Goal: Transaction & Acquisition: Purchase product/service

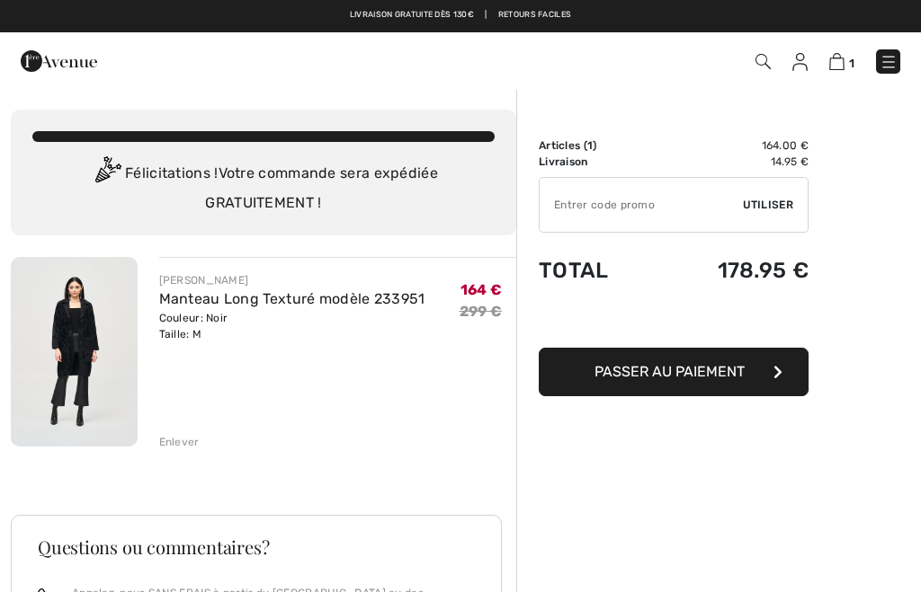
click at [738, 365] on span "Passer au paiement" at bounding box center [669, 371] width 150 height 17
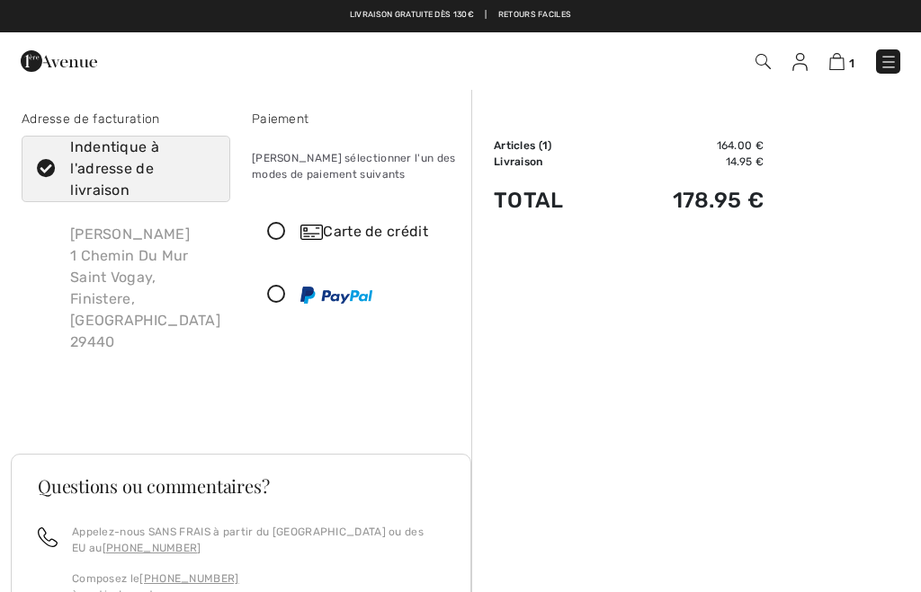
click at [269, 299] on icon at bounding box center [277, 295] width 48 height 19
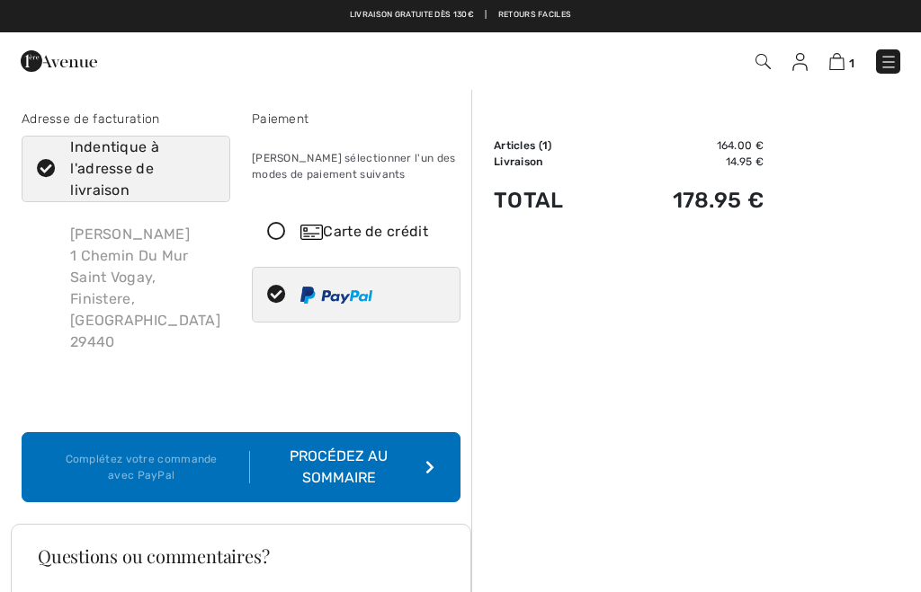
click at [69, 452] on div "Complétez votre commande avec PayPal" at bounding box center [149, 467] width 202 height 32
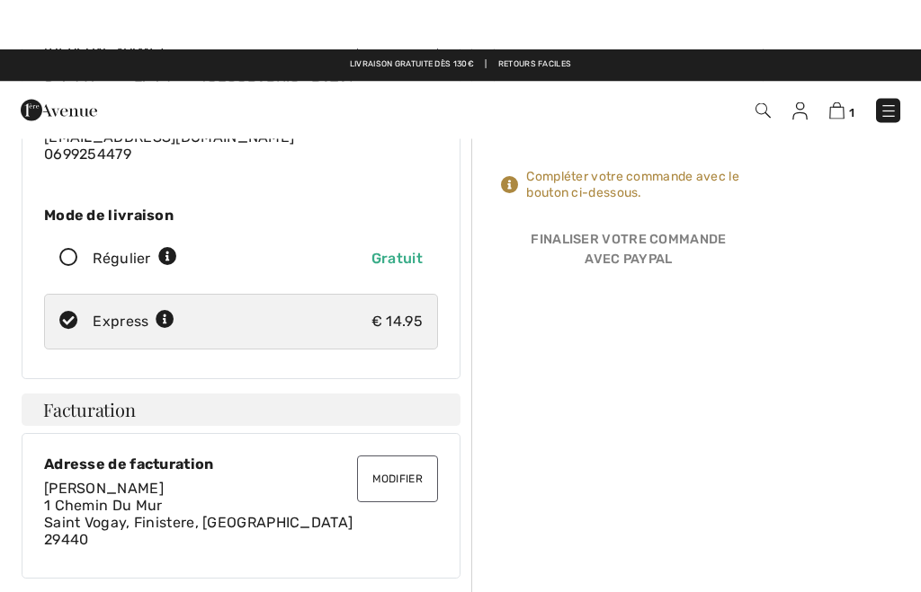
scroll to position [144, 0]
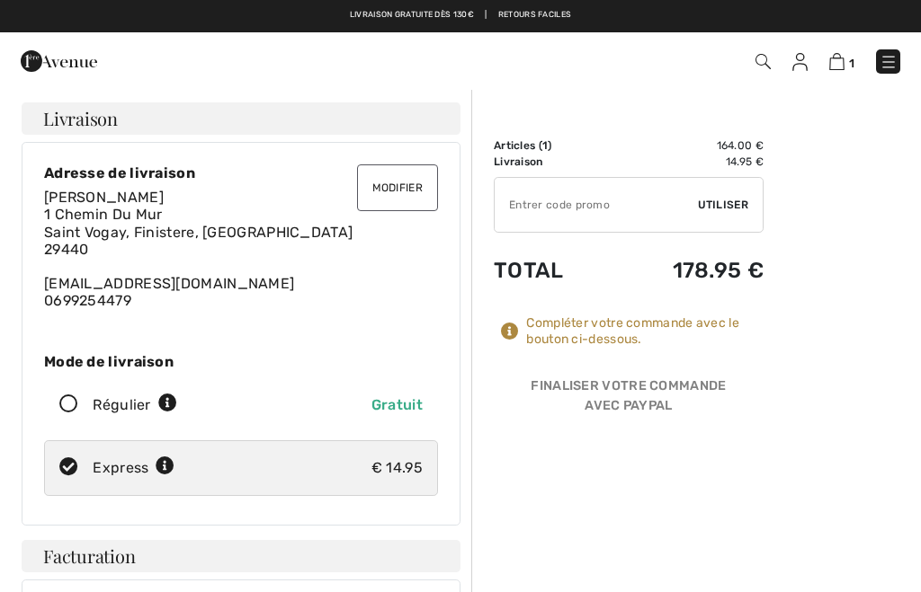
click at [843, 66] on img at bounding box center [836, 61] width 15 height 17
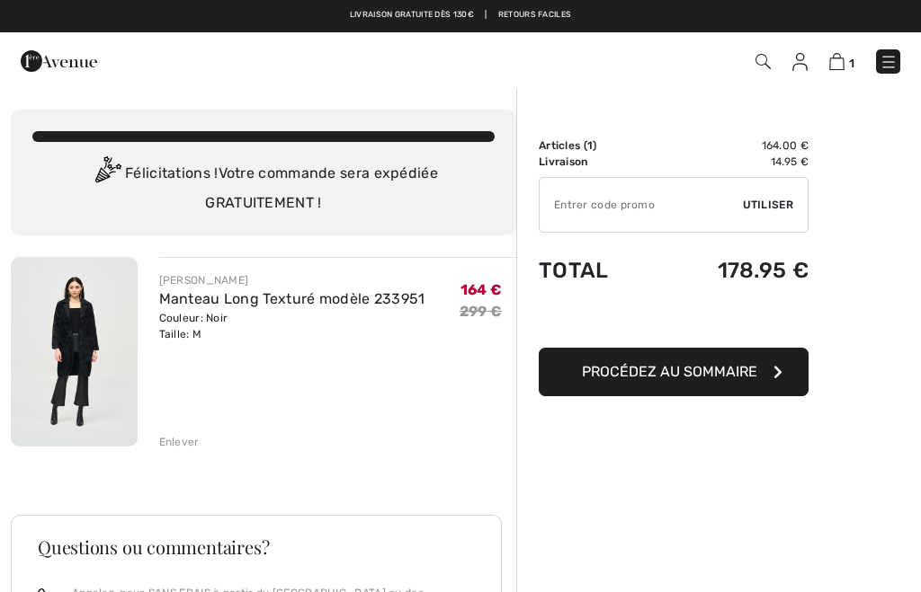
click at [740, 369] on span "Procédez au sommaire" at bounding box center [669, 371] width 175 height 17
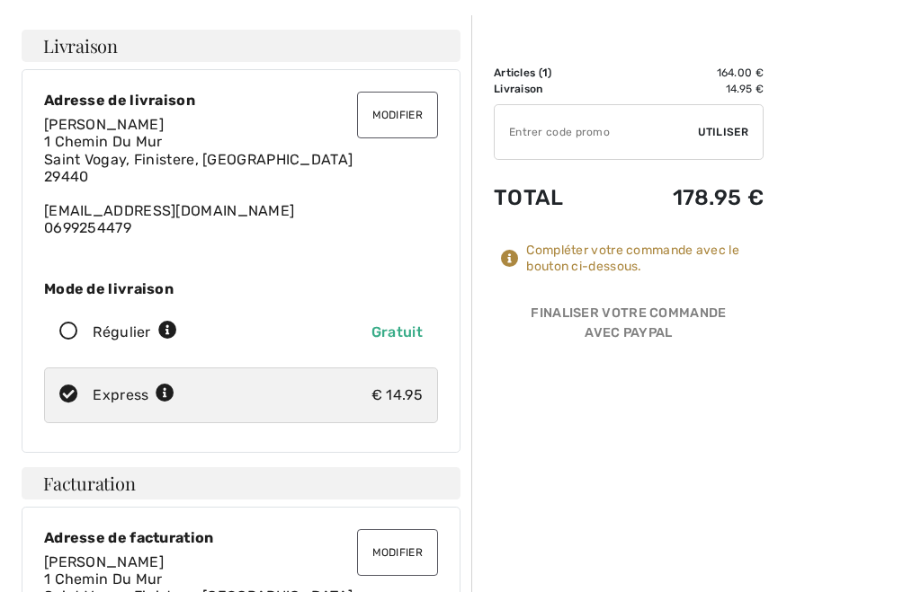
scroll to position [93, 0]
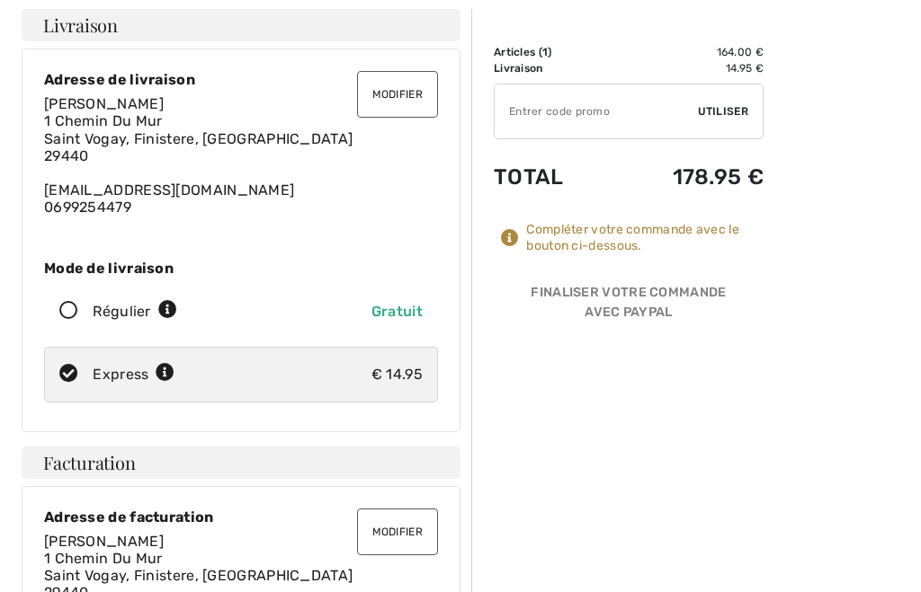
click at [63, 320] on div "Régulier Gratuit" at bounding box center [241, 313] width 394 height 56
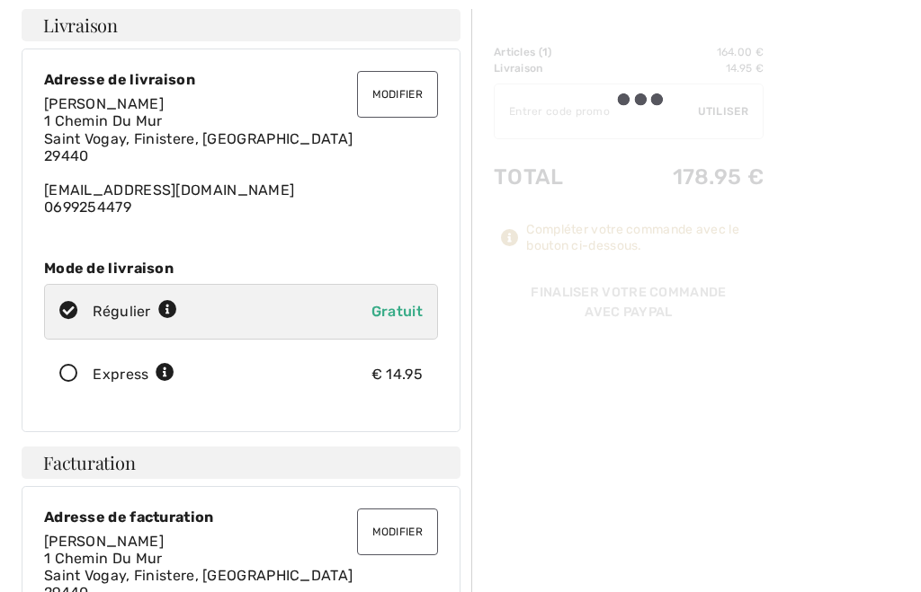
scroll to position [93, 0]
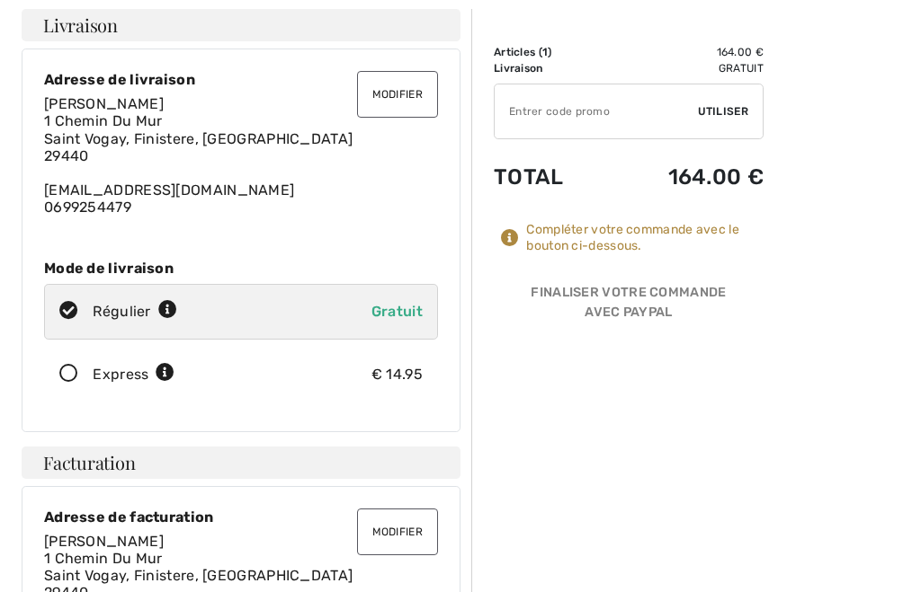
click at [62, 373] on icon at bounding box center [69, 374] width 48 height 19
radio input "true"
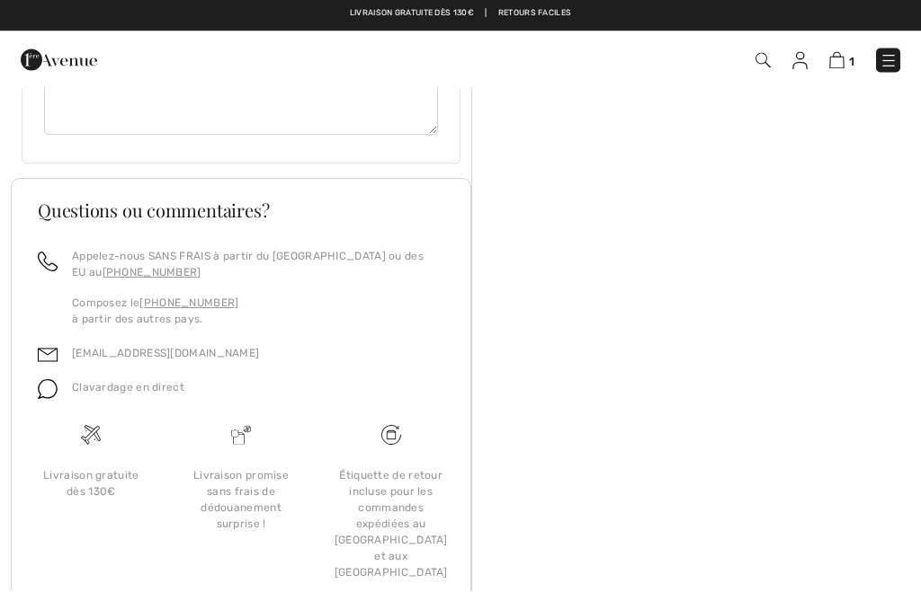
scroll to position [1543, 0]
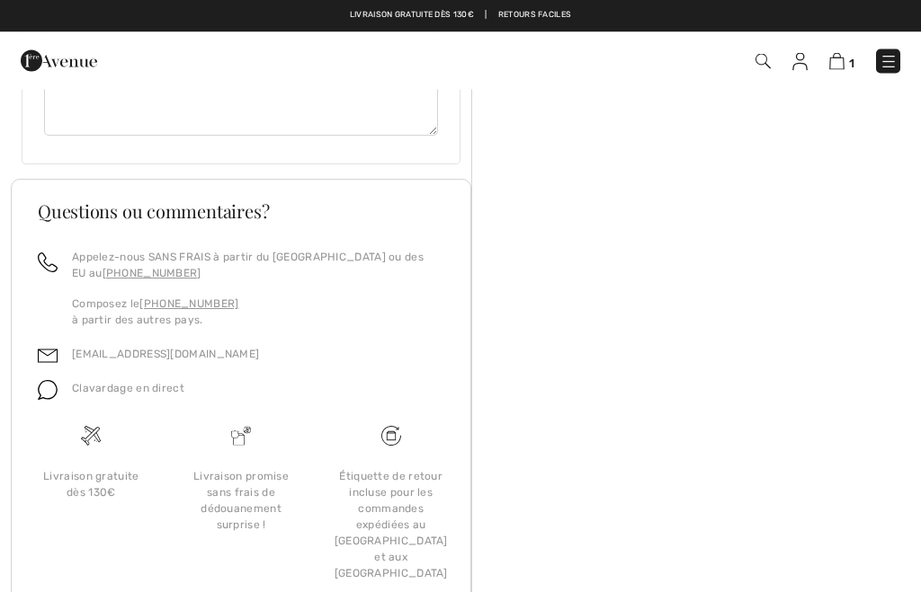
click at [92, 307] on p "Composez le +1 (514) 225-4850 à partir des autres pays." at bounding box center [258, 313] width 372 height 32
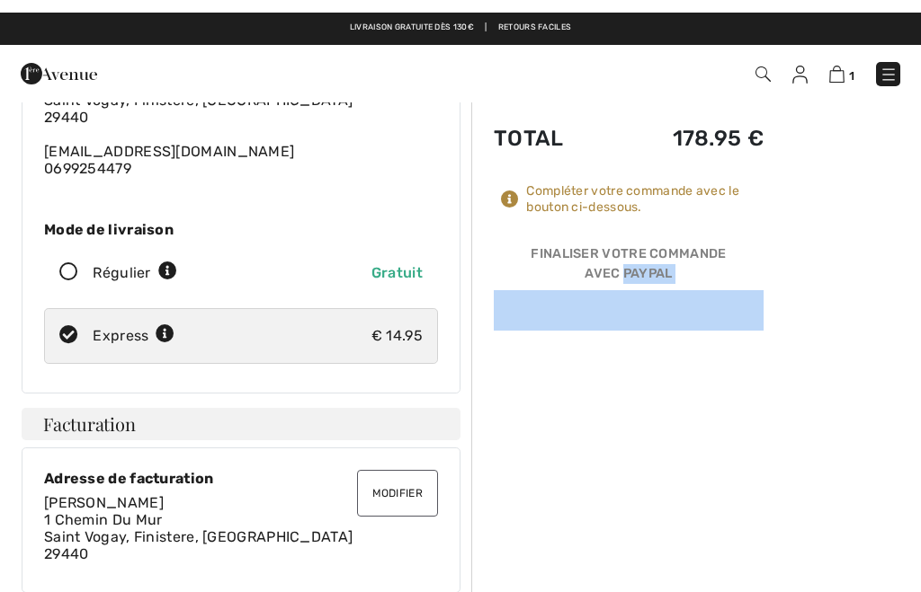
scroll to position [94, 0]
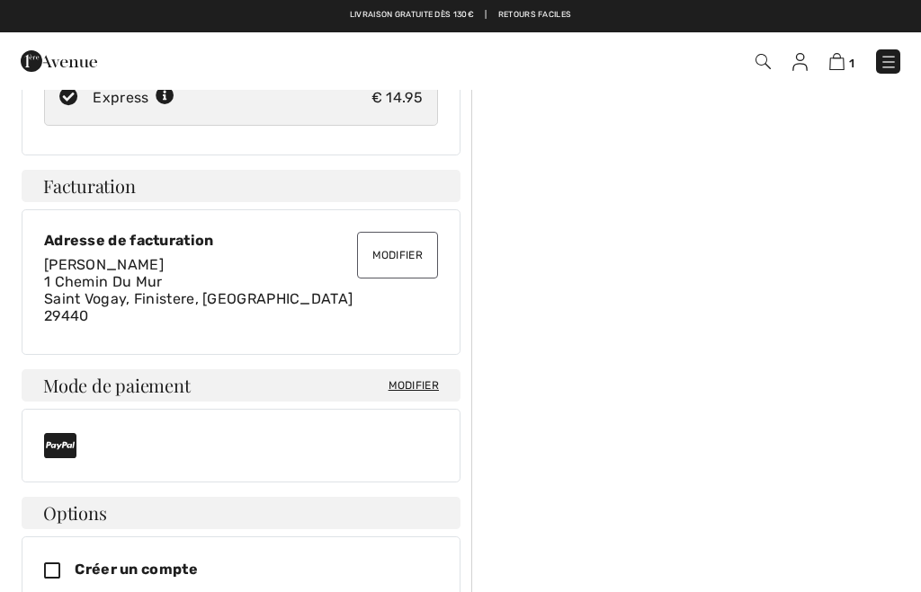
scroll to position [360, 0]
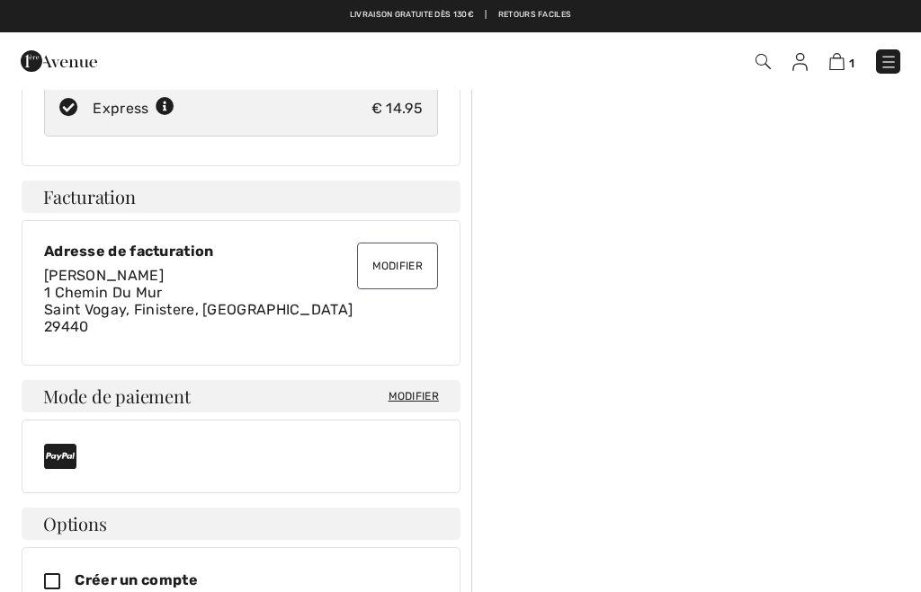
click at [414, 401] on span "Modifier" at bounding box center [413, 396] width 50 height 16
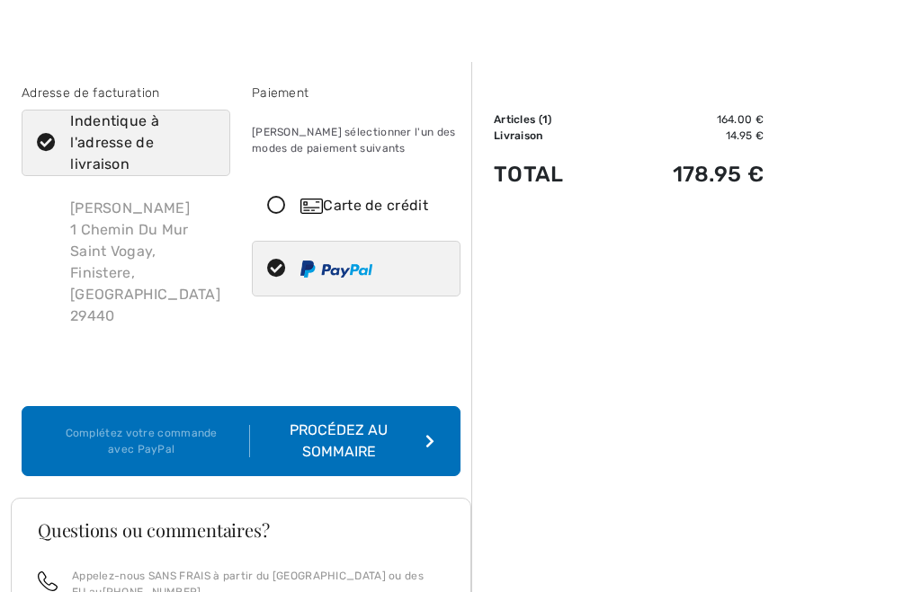
click at [292, 217] on div "Carte de crédit" at bounding box center [356, 206] width 207 height 54
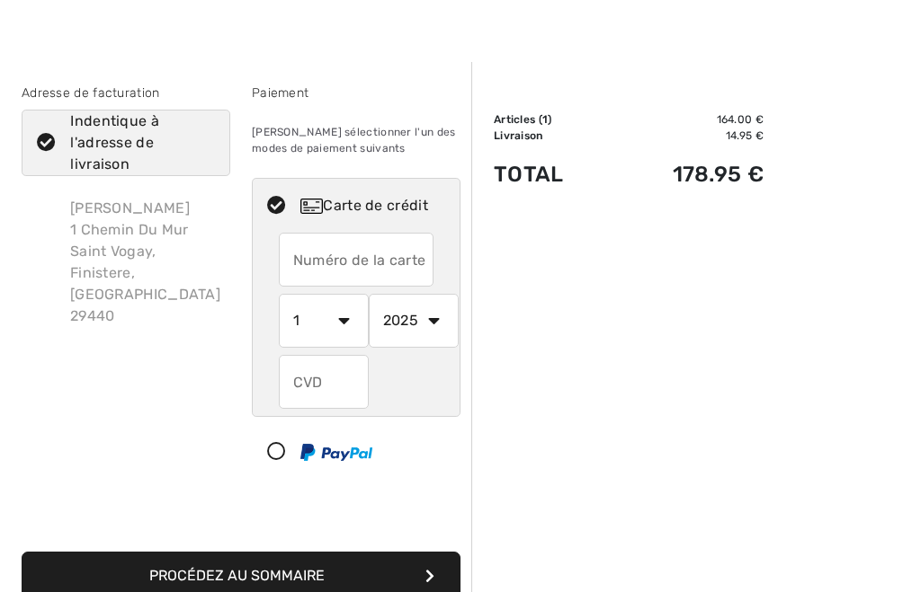
click at [403, 262] on input "text" at bounding box center [357, 260] width 156 height 54
click at [378, 255] on input "text" at bounding box center [357, 260] width 156 height 54
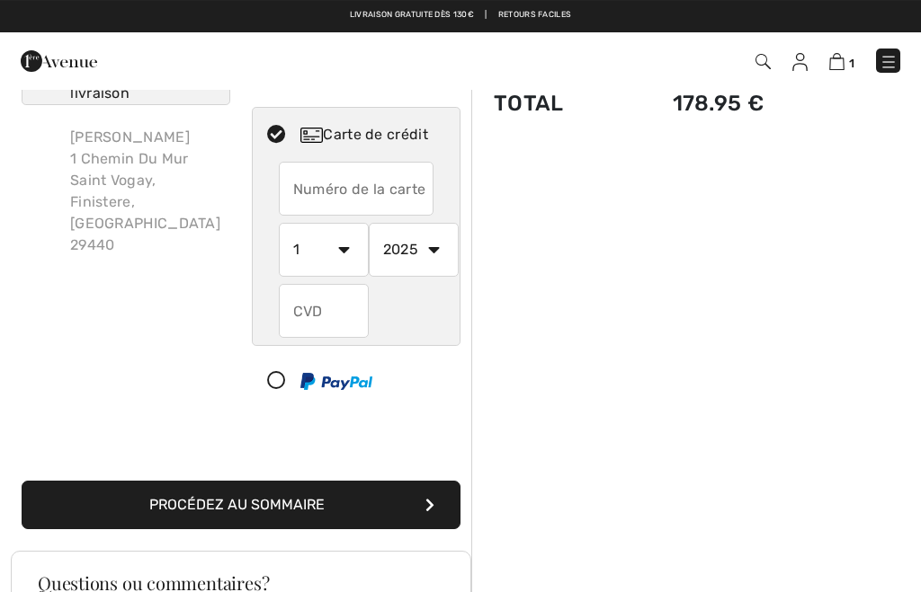
scroll to position [93, 0]
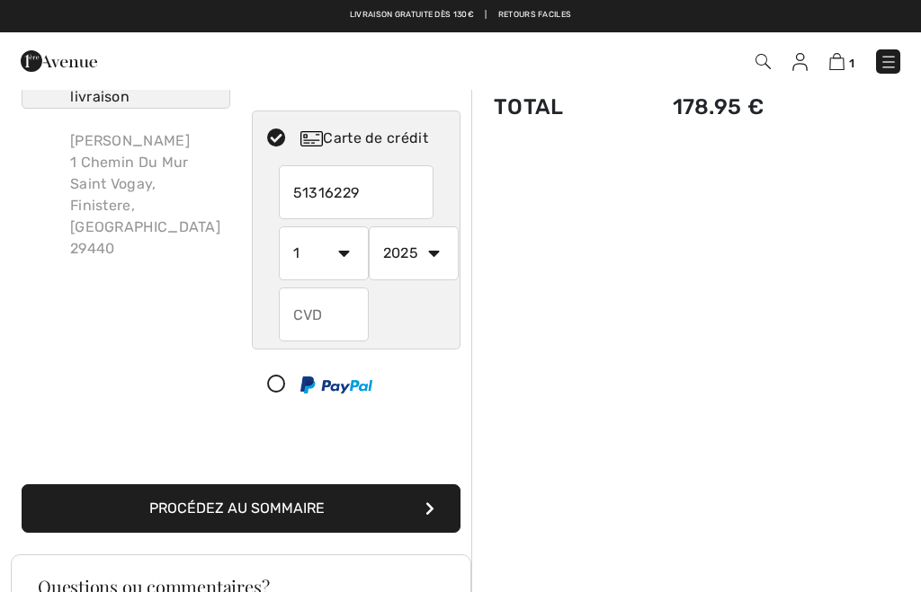
click at [760, 592] on div "Sommaire Description Articles ( 1 ) 164.00 € Code promo 0.00 € Livraison 14.95 …" at bounding box center [695, 529] width 449 height 1069
click at [405, 191] on input "51316229" at bounding box center [357, 192] width 156 height 54
click at [410, 195] on input "51316229" at bounding box center [357, 192] width 156 height 54
click at [778, 592] on div "Sommaire Description Articles ( 1 ) 164.00 € Code promo 0.00 € Livraison 14.95 …" at bounding box center [695, 529] width 449 height 1069
click at [780, 592] on div "Sommaire Description Articles ( 1 ) 164.00 € Code promo 0.00 € Livraison 14.95 …" at bounding box center [695, 529] width 449 height 1069
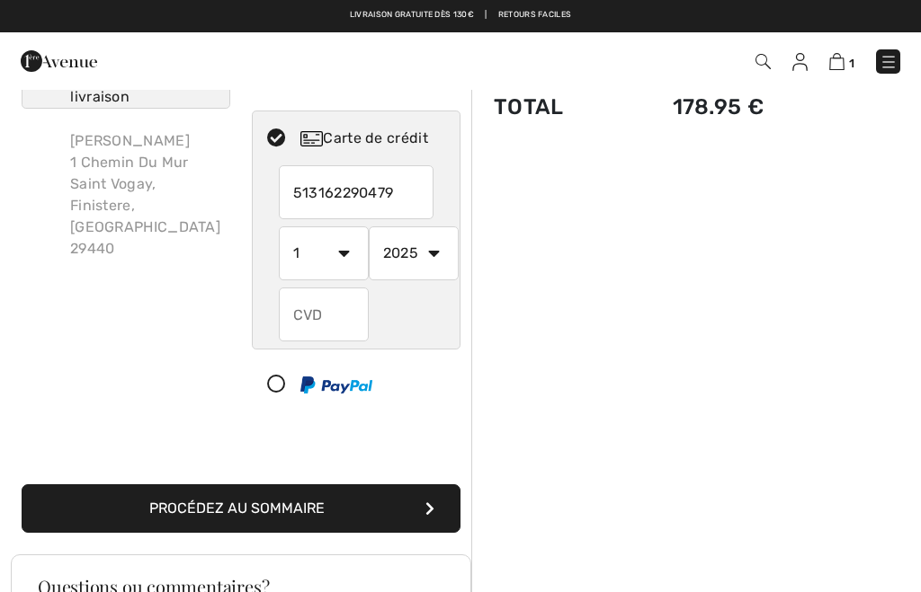
click at [745, 592] on div "Sommaire Description Articles ( 1 ) 164.00 € Code promo 0.00 € Livraison 14.95 …" at bounding box center [695, 529] width 449 height 1069
click at [416, 187] on input "513162290479" at bounding box center [357, 192] width 156 height 54
click at [628, 592] on div "Sommaire Description Articles ( 1 ) 164.00 € Code promo 0.00 € Livraison 14.95 …" at bounding box center [695, 529] width 449 height 1069
click at [693, 592] on div "Sommaire Description Articles ( 1 ) 164.00 € Code promo 0.00 € Livraison 14.95 …" at bounding box center [695, 529] width 449 height 1069
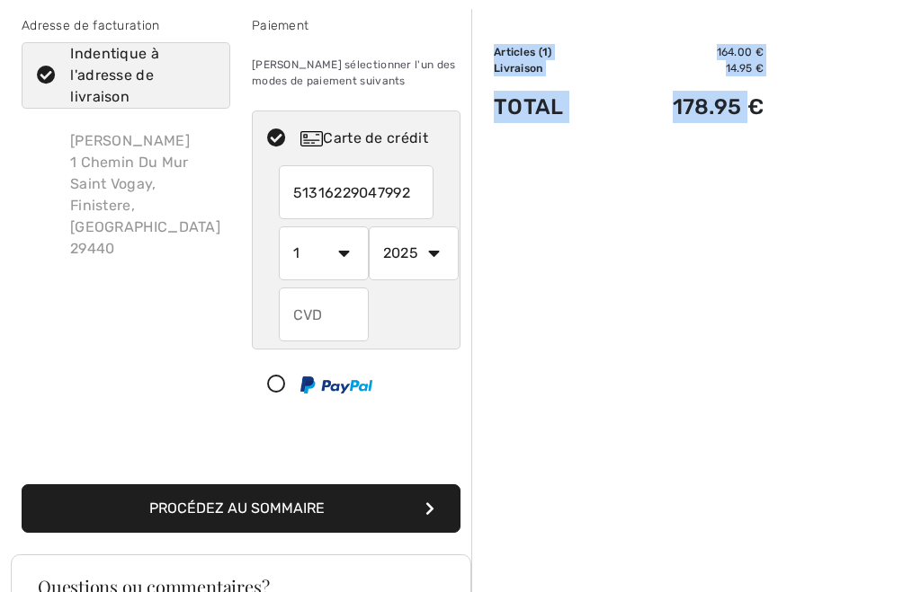
click at [431, 191] on input "51316229047992" at bounding box center [357, 192] width 156 height 54
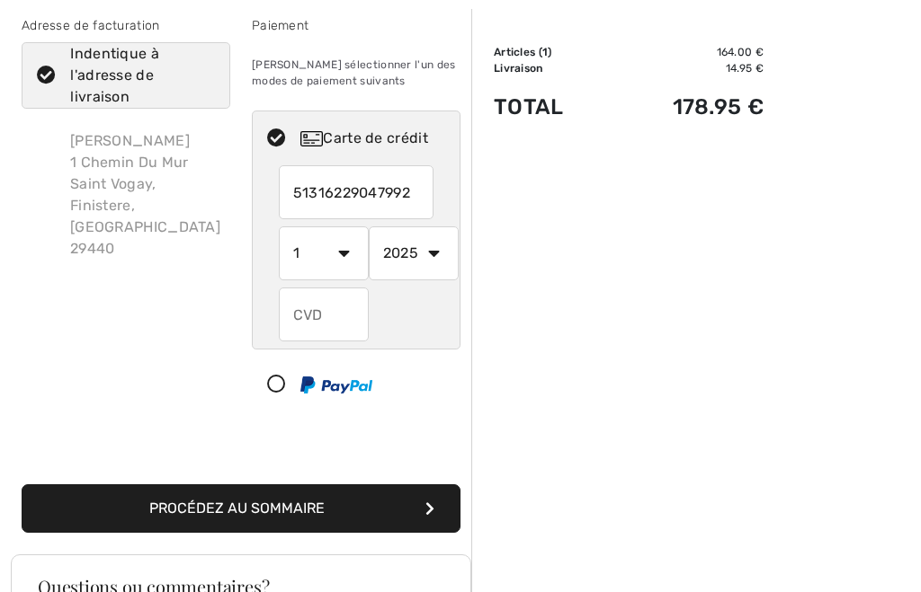
click at [425, 190] on input "51316229047992" at bounding box center [357, 192] width 156 height 54
type input "5131622904799279"
click at [648, 592] on div "Sommaire Description Articles ( 1 ) 164.00 € Code promo 0.00 € Livraison 14.95 …" at bounding box center [695, 529] width 449 height 1069
click at [643, 592] on div "Sommaire Description Articles ( 1 ) 164.00 € Code promo 0.00 € Livraison 14.95 …" at bounding box center [695, 529] width 449 height 1069
click at [335, 262] on select "1 2 3 4 5 6 7 8 9 10 11 12" at bounding box center [324, 254] width 90 height 54
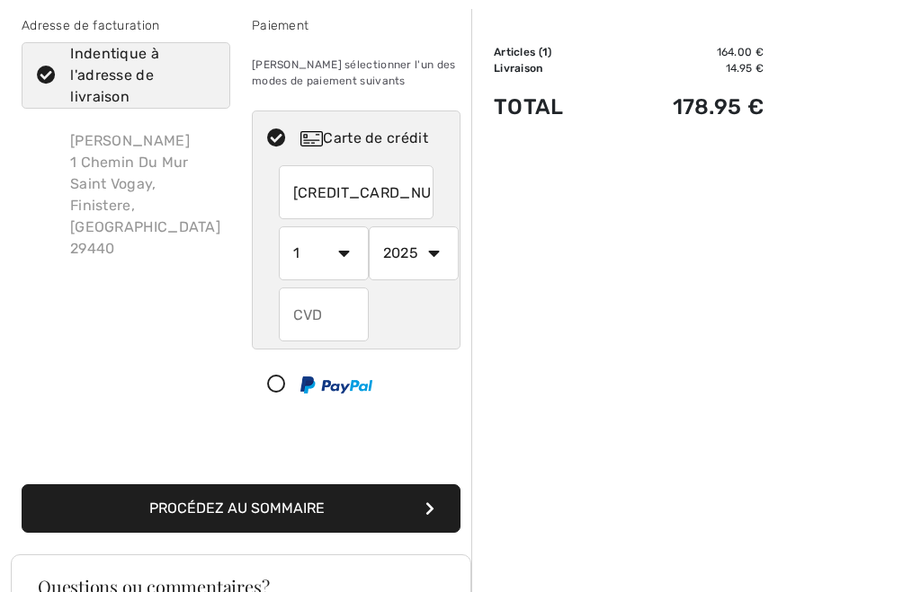
select select "4"
click at [643, 592] on div "Sommaire Description Articles ( 1 ) 164.00 € Code promo 0.00 € Livraison 14.95 …" at bounding box center [695, 529] width 449 height 1069
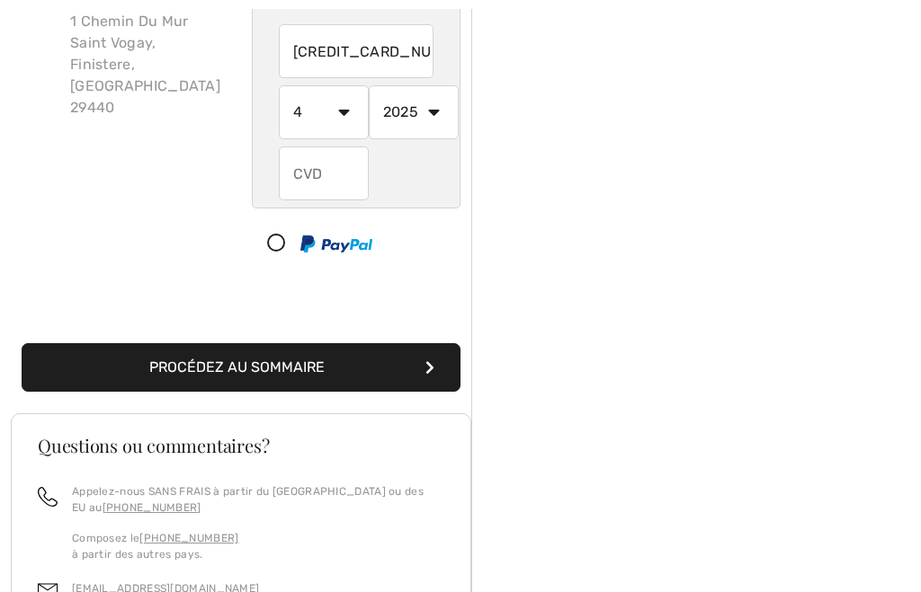
click at [436, 104] on select "2025 2026 2027 2028 2029 2030 2031 2032 2033 2034 2035" at bounding box center [414, 112] width 90 height 54
click at [428, 108] on select "2025 2026 2027 2028 2029 2030 2031 2032 2033 2034 2035" at bounding box center [414, 112] width 90 height 54
select select "2028"
click at [332, 106] on select "1 2 3 4 5 6 7 8 9 10 11 12" at bounding box center [324, 112] width 90 height 54
click at [334, 165] on input "text" at bounding box center [324, 174] width 90 height 54
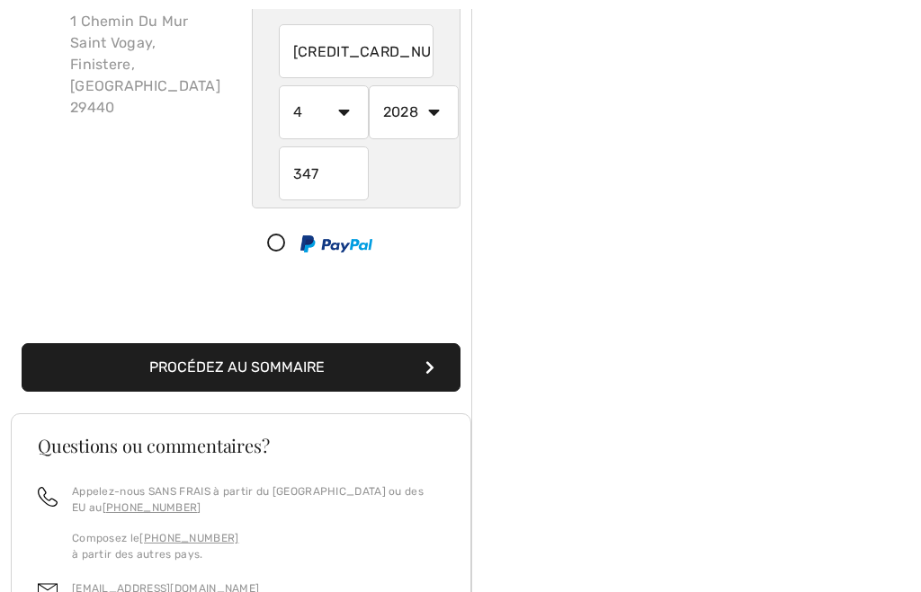
type input "347"
click at [847, 592] on div "Sommaire Description Articles ( 1 ) 164.00 € Code promo 0.00 € Livraison 14.95 …" at bounding box center [695, 387] width 449 height 1069
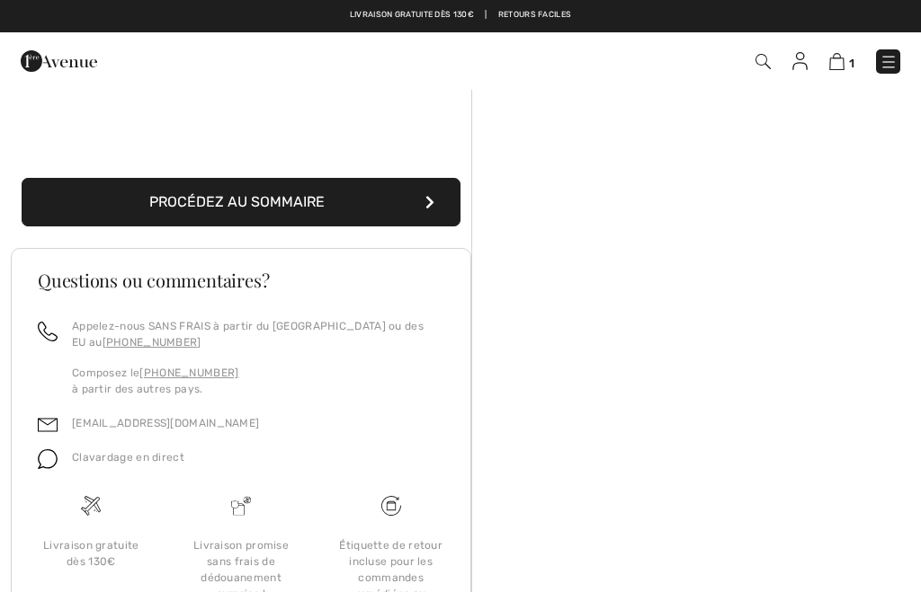
scroll to position [404, 0]
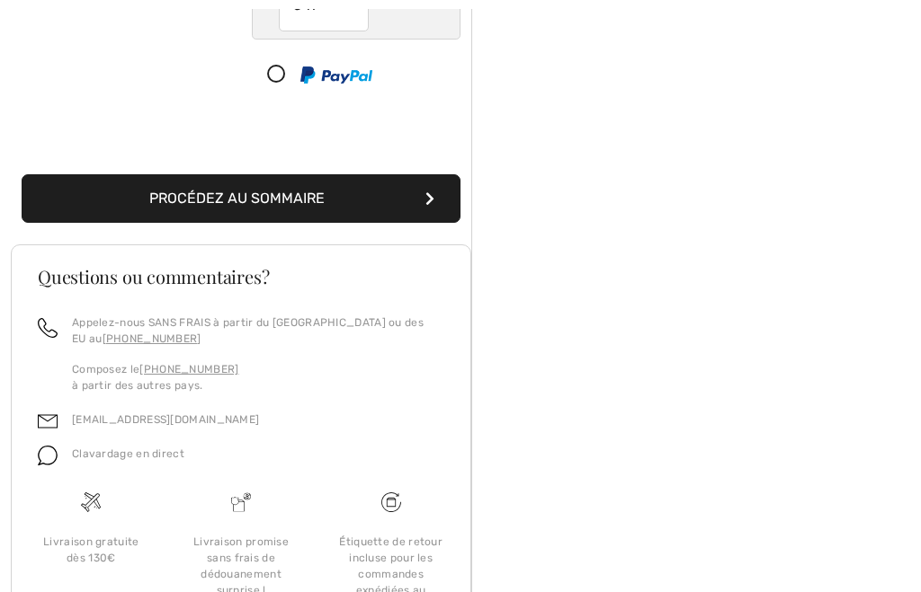
click at [349, 190] on button "Procédez au sommaire" at bounding box center [241, 198] width 439 height 49
click at [330, 174] on button "Procédez au sommaire" at bounding box center [241, 198] width 439 height 49
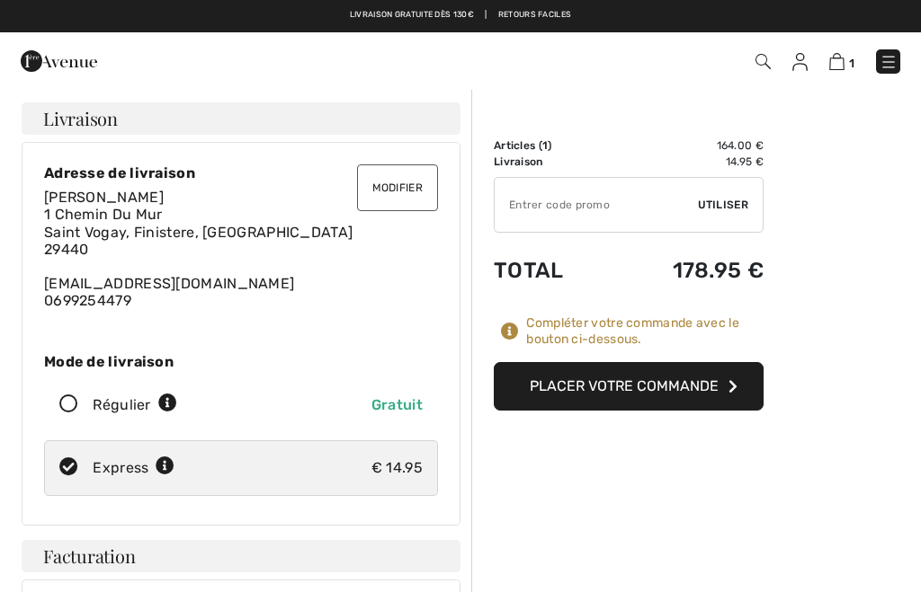
checkbox input "true"
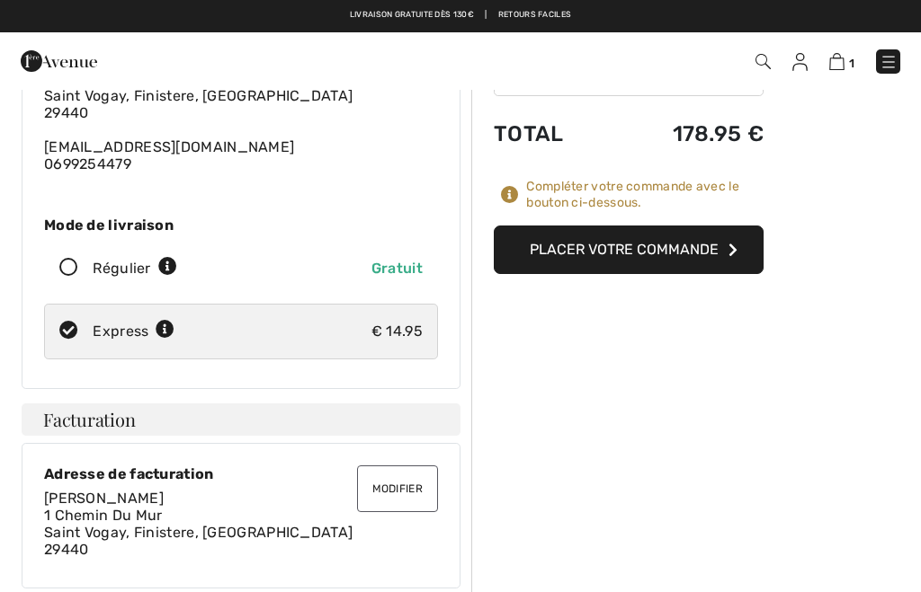
scroll to position [138, 0]
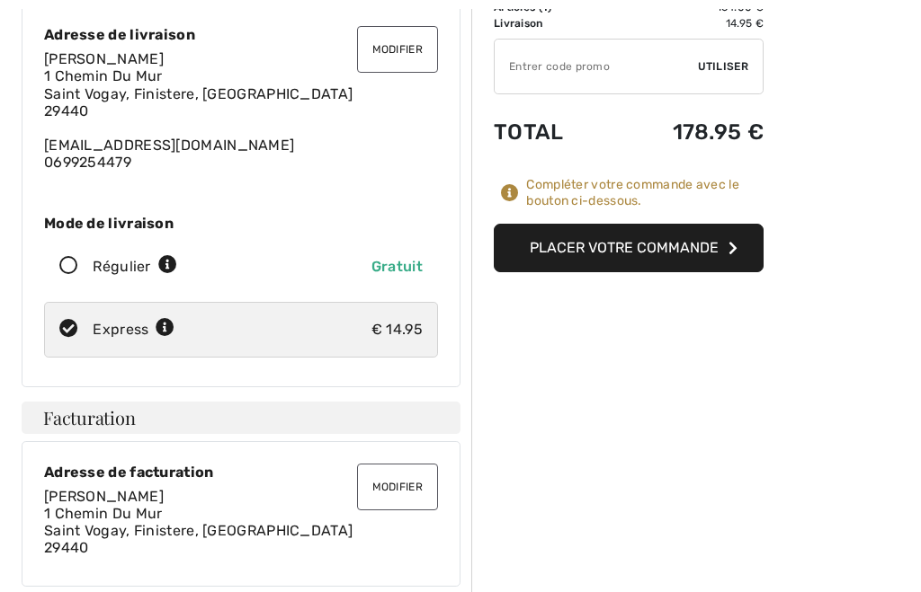
click at [703, 242] on button "Placer votre commande" at bounding box center [629, 248] width 270 height 49
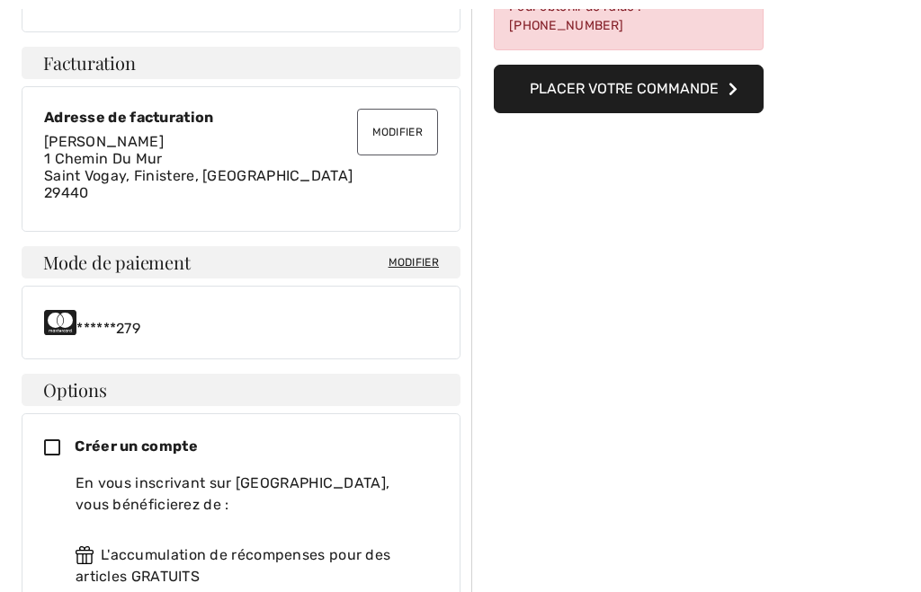
scroll to position [494, 0]
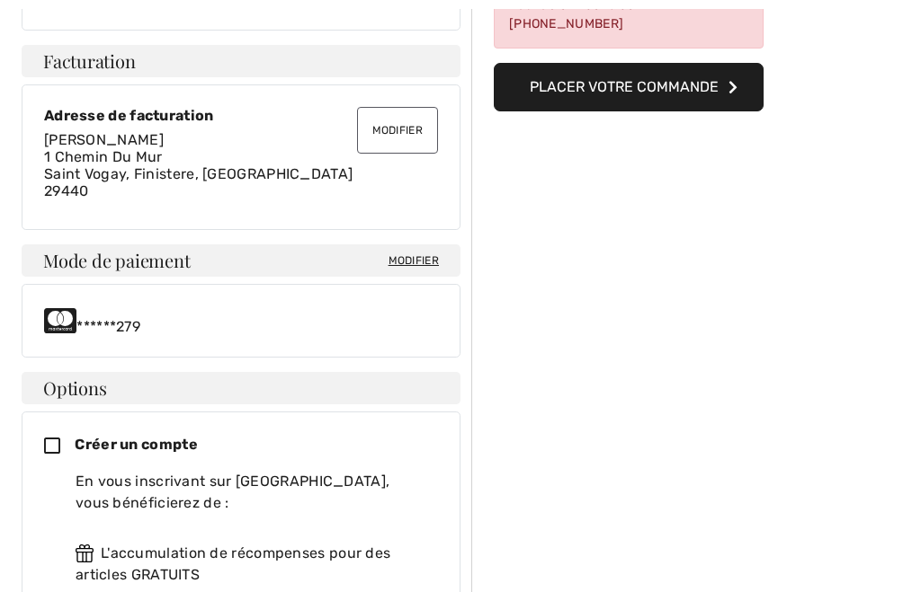
click at [209, 316] on div "******279" at bounding box center [241, 321] width 394 height 29
click at [183, 332] on div "******279" at bounding box center [241, 321] width 394 height 29
click at [173, 317] on div "******279" at bounding box center [241, 321] width 394 height 29
click at [191, 301] on div "******279" at bounding box center [241, 322] width 439 height 74
click at [430, 254] on span "Modifier" at bounding box center [413, 262] width 50 height 16
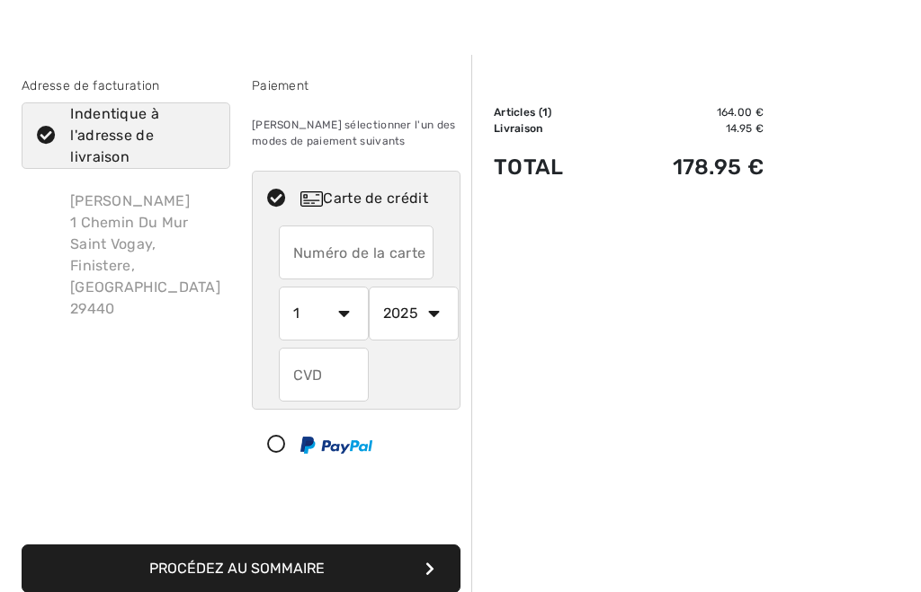
click at [423, 239] on input "text" at bounding box center [357, 253] width 156 height 54
radio input "true"
type input "5131"
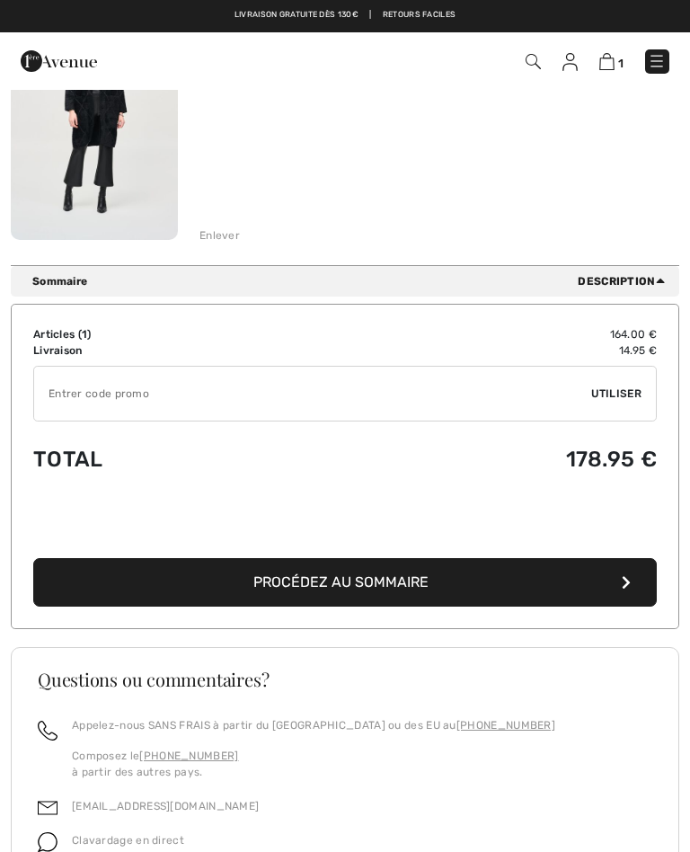
scroll to position [274, 0]
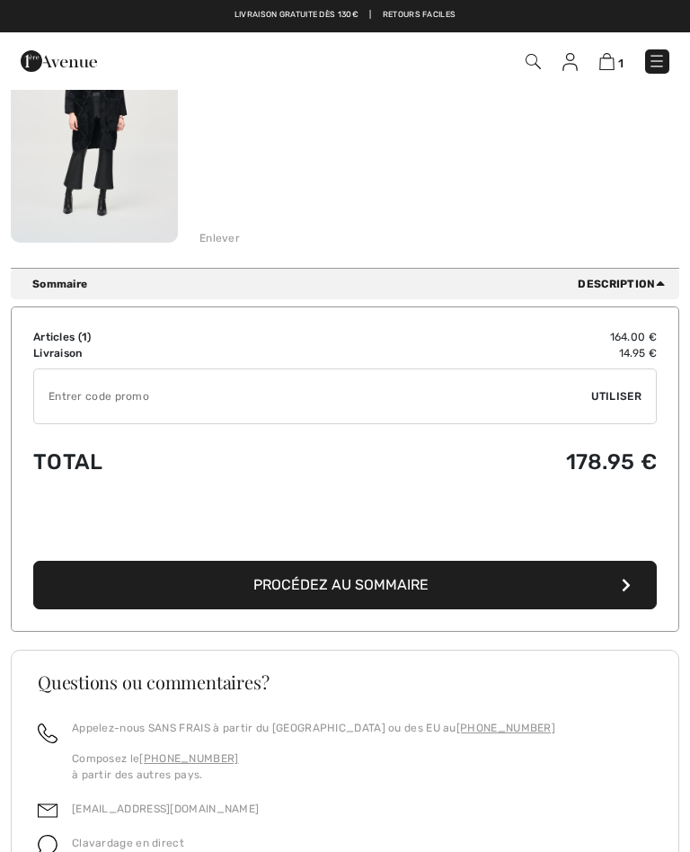
click at [263, 592] on span "Procédez au sommaire" at bounding box center [341, 584] width 175 height 17
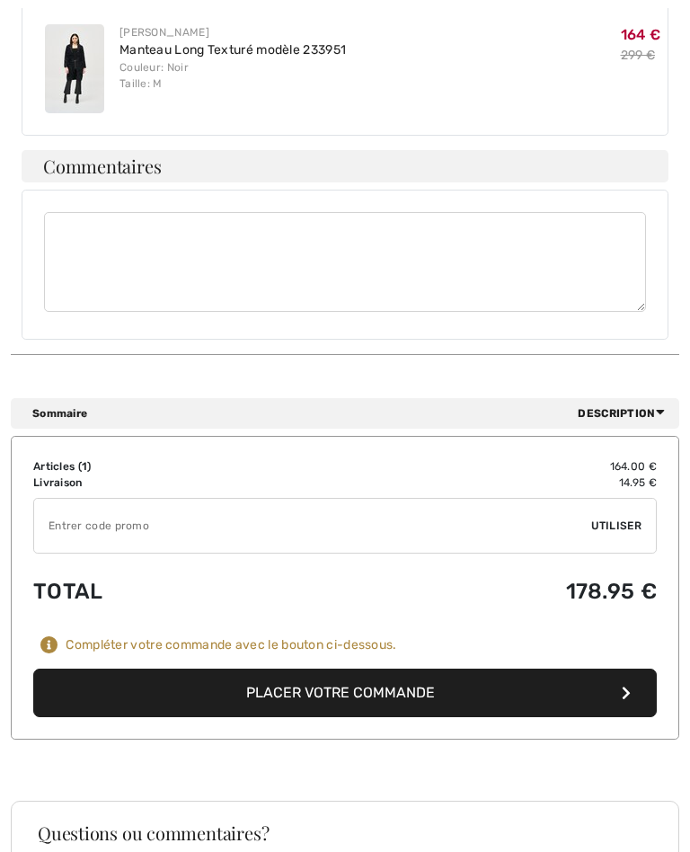
scroll to position [951, 0]
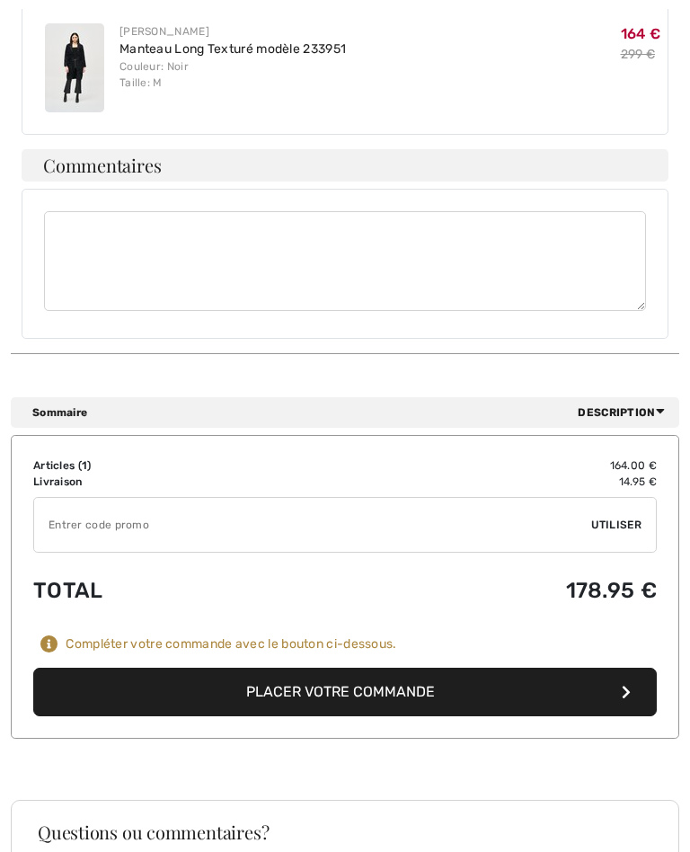
click at [402, 680] on button "Placer votre commande" at bounding box center [345, 692] width 624 height 49
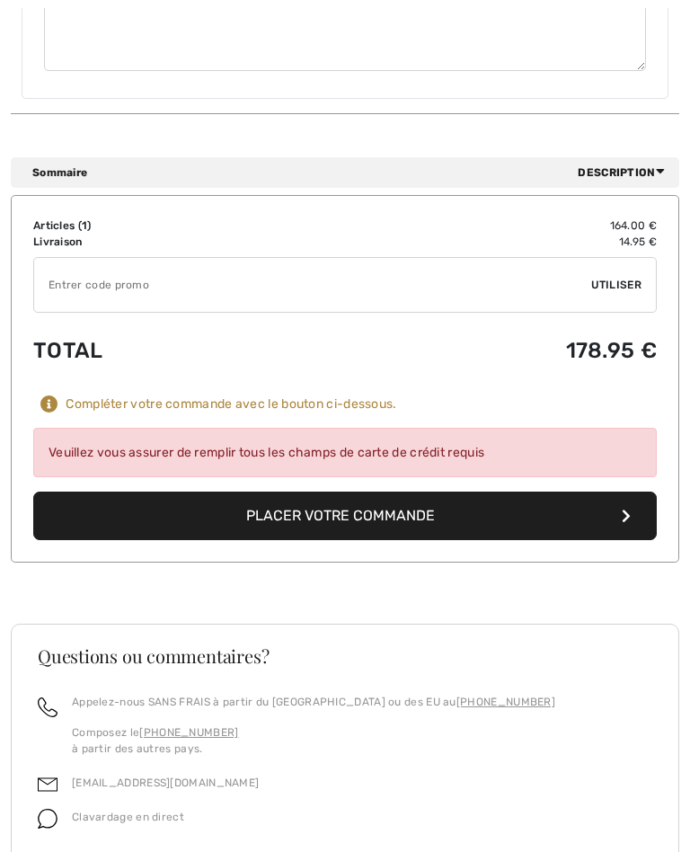
scroll to position [1256, 0]
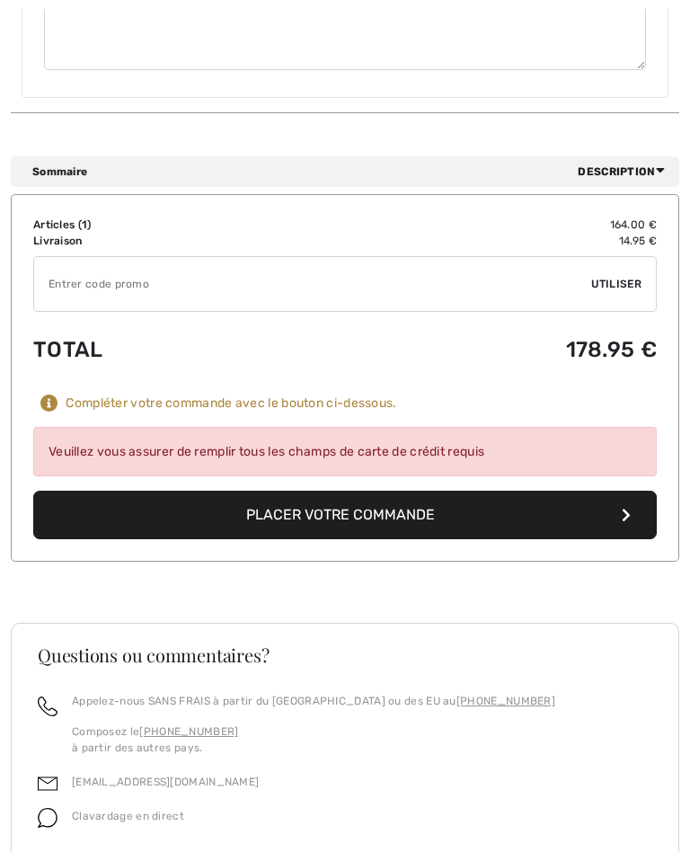
click at [255, 520] on button "Placer votre commande" at bounding box center [345, 515] width 624 height 49
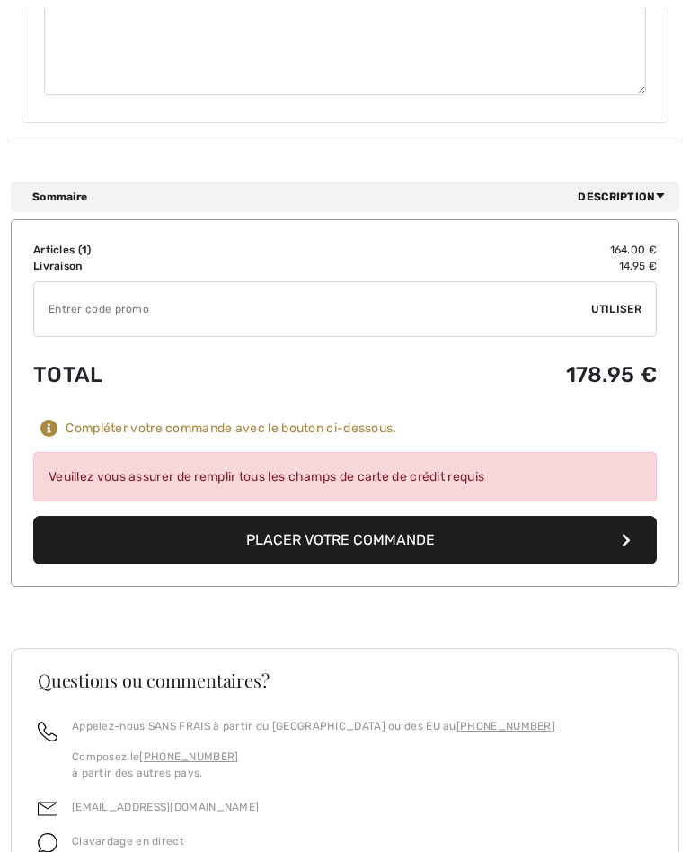
scroll to position [1249, 0]
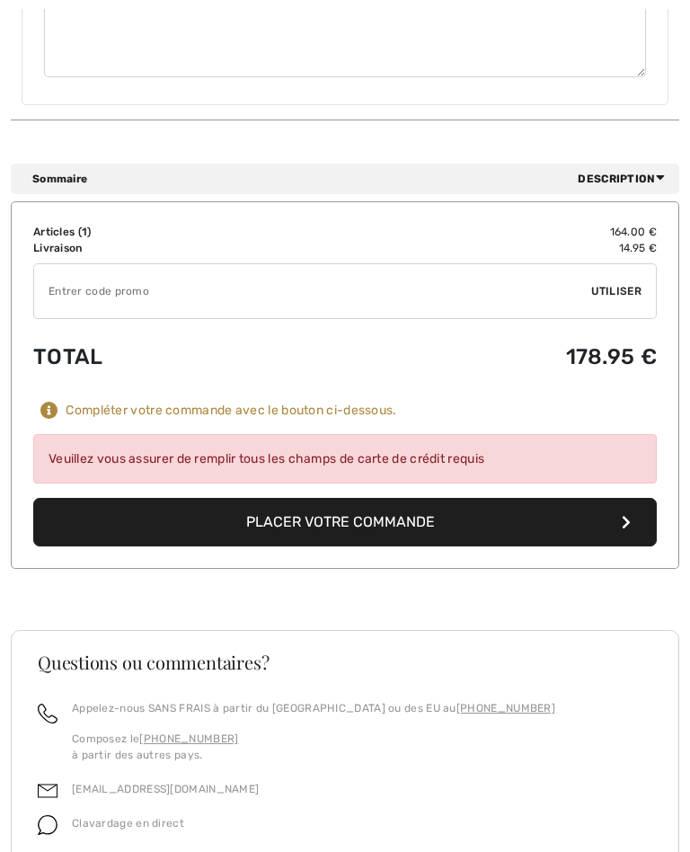
click at [607, 519] on button "Placer votre commande" at bounding box center [345, 522] width 624 height 49
click at [504, 443] on div "Veuillez vous assurer de remplir tous les champs de carte de crédit requis" at bounding box center [345, 458] width 624 height 49
click at [501, 444] on div "Veuillez vous assurer de remplir tous les champs de carte de crédit requis" at bounding box center [345, 458] width 624 height 49
click at [527, 445] on div "Veuillez vous assurer de remplir tous les champs de carte de crédit requis" at bounding box center [345, 458] width 624 height 49
click at [55, 446] on div "Veuillez vous assurer de remplir tous les champs de carte de crédit requis" at bounding box center [345, 458] width 624 height 49
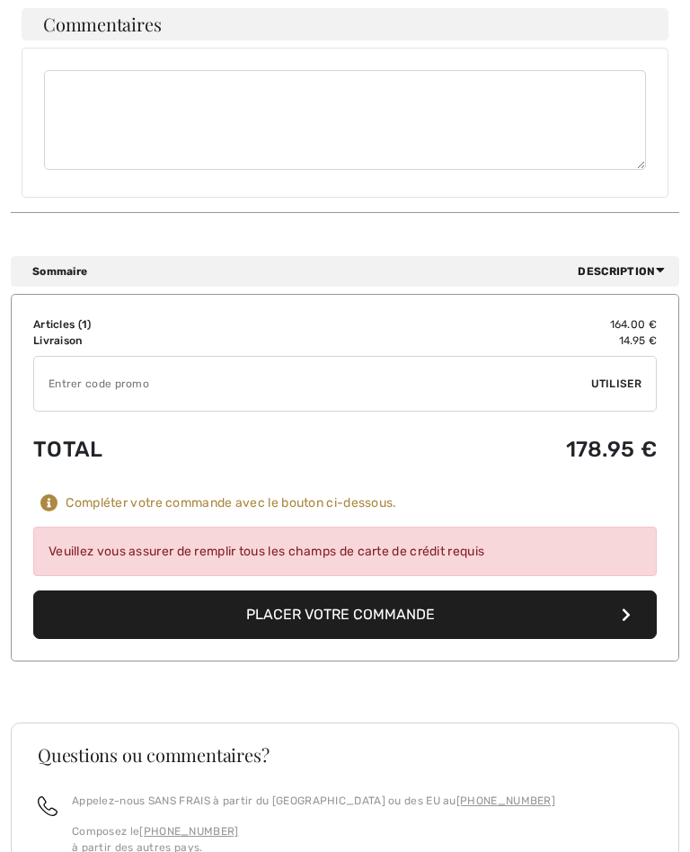
scroll to position [1157, 0]
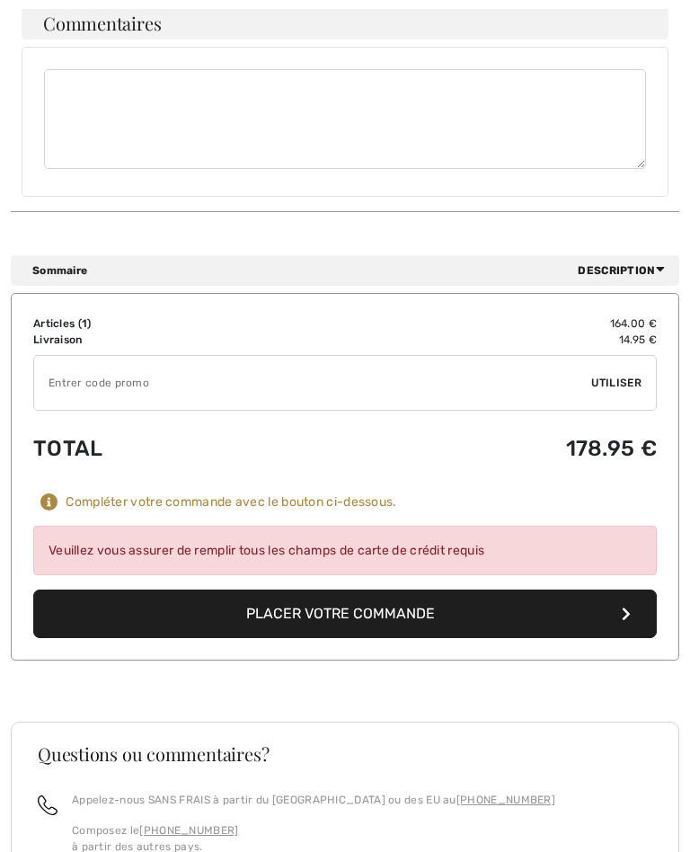
click at [265, 593] on button "Placer votre commande" at bounding box center [345, 614] width 624 height 49
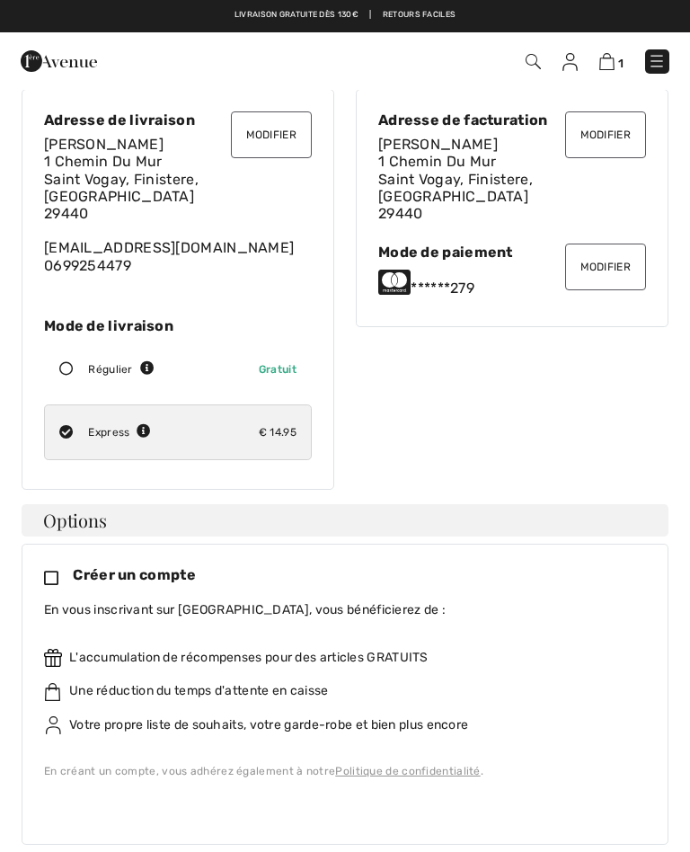
scroll to position [116, 0]
click at [512, 269] on div "******279" at bounding box center [512, 283] width 268 height 29
click at [525, 257] on div "Modifier Mode de paiement ******279" at bounding box center [512, 271] width 268 height 53
click at [526, 269] on div "******279" at bounding box center [512, 283] width 268 height 29
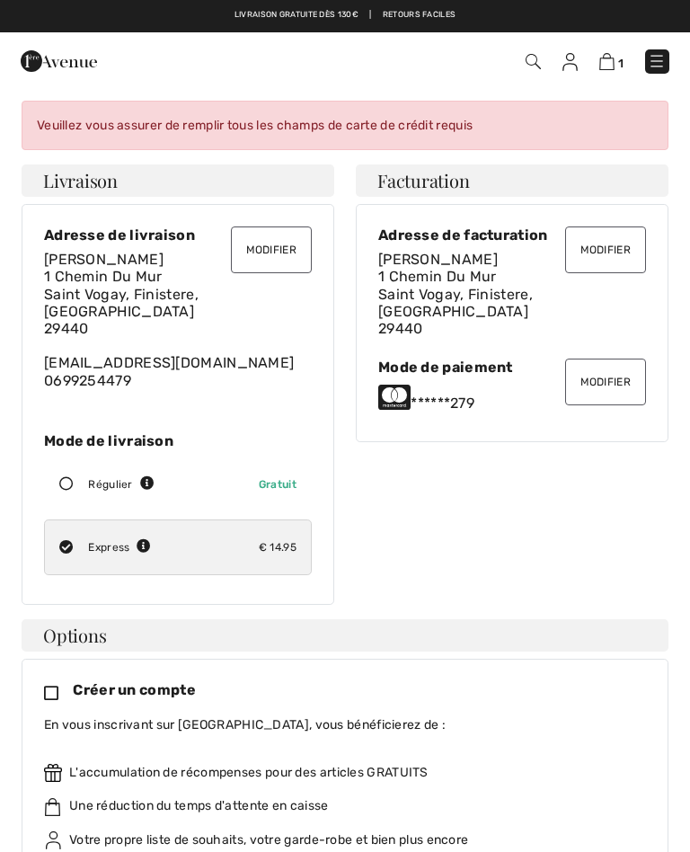
scroll to position [0, 0]
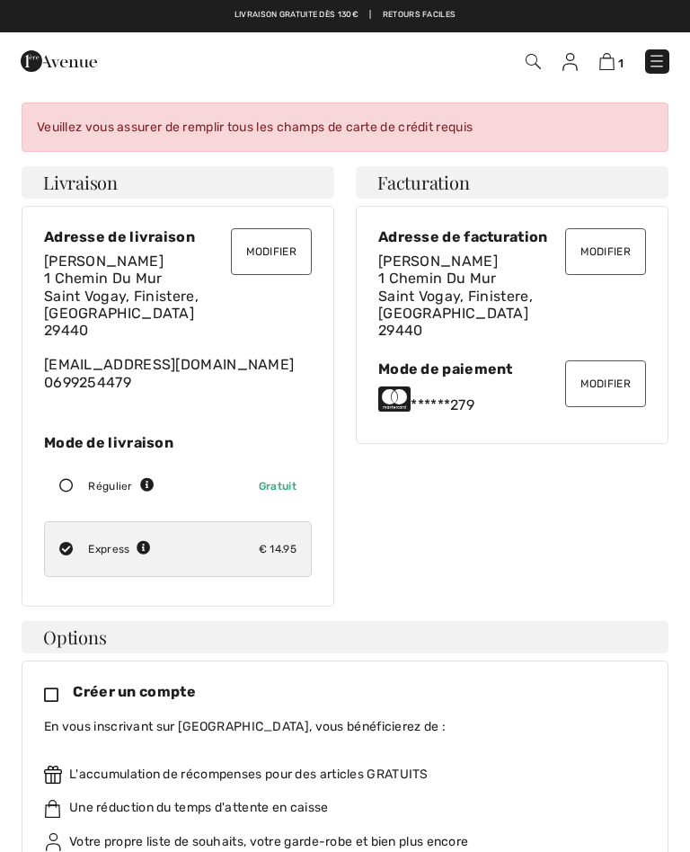
click at [62, 122] on div "Veuillez vous assurer de remplir tous les champs de carte de crédit requis" at bounding box center [345, 126] width 647 height 49
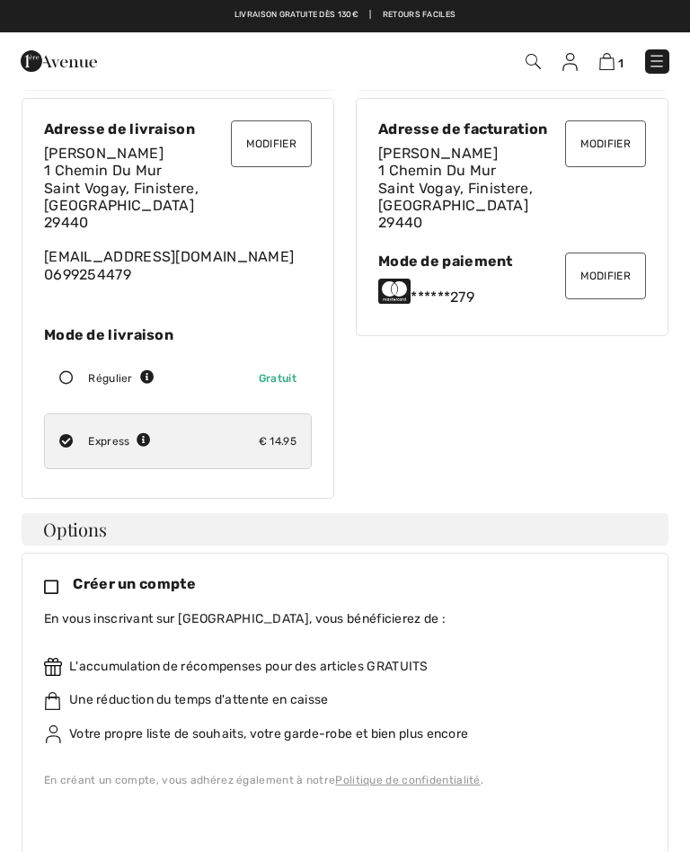
scroll to position [49, 0]
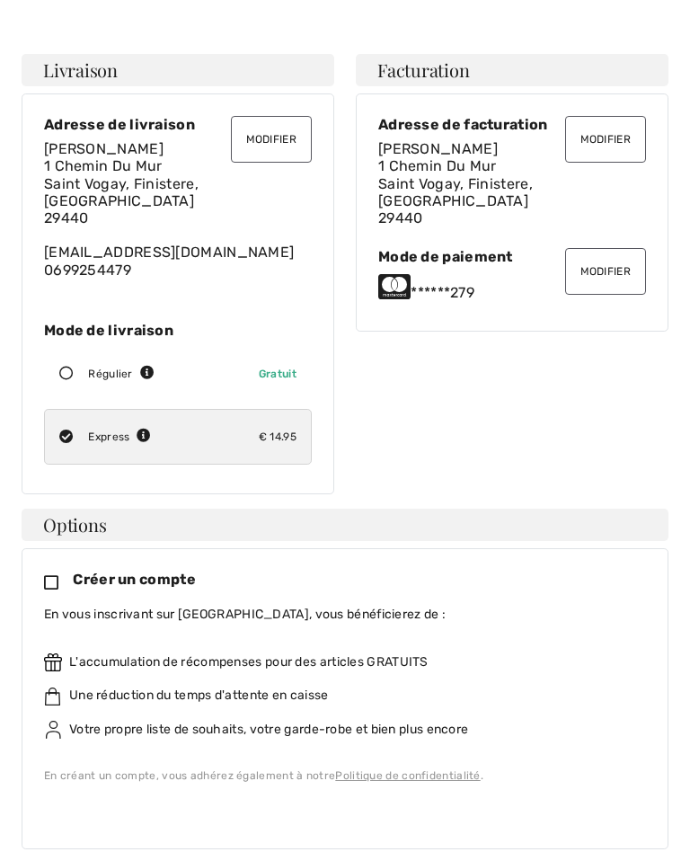
click at [462, 248] on div "Mode de paiement" at bounding box center [512, 256] width 268 height 17
click at [468, 272] on div "******279" at bounding box center [512, 286] width 268 height 29
click at [485, 272] on div "******279" at bounding box center [512, 286] width 268 height 29
click at [626, 264] on button "Modifier" at bounding box center [605, 271] width 81 height 47
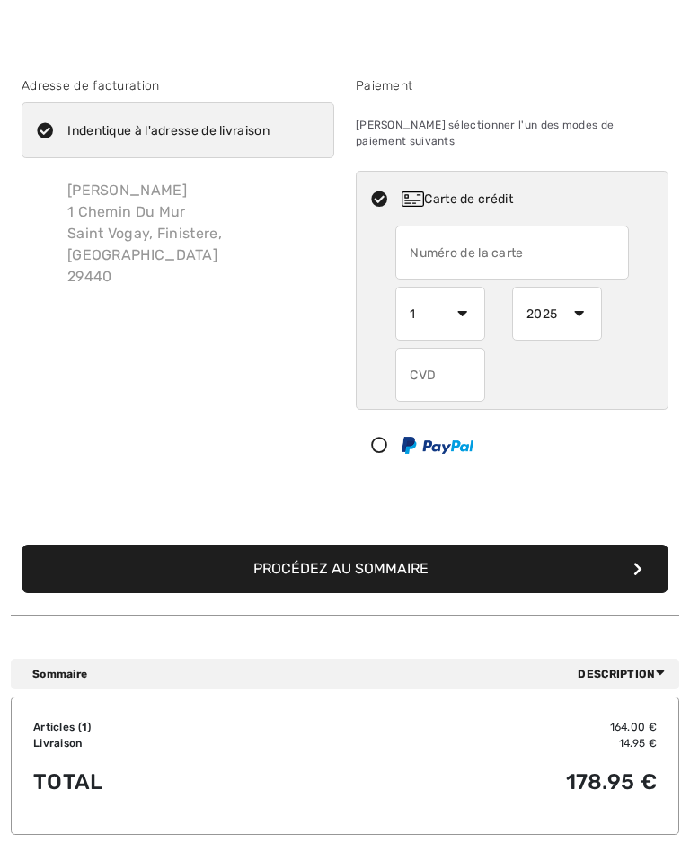
scroll to position [33, 0]
click at [599, 240] on input "text" at bounding box center [513, 253] width 234 height 54
click at [574, 229] on input "text" at bounding box center [513, 253] width 234 height 54
radio input "true"
type input "5131622904799279"
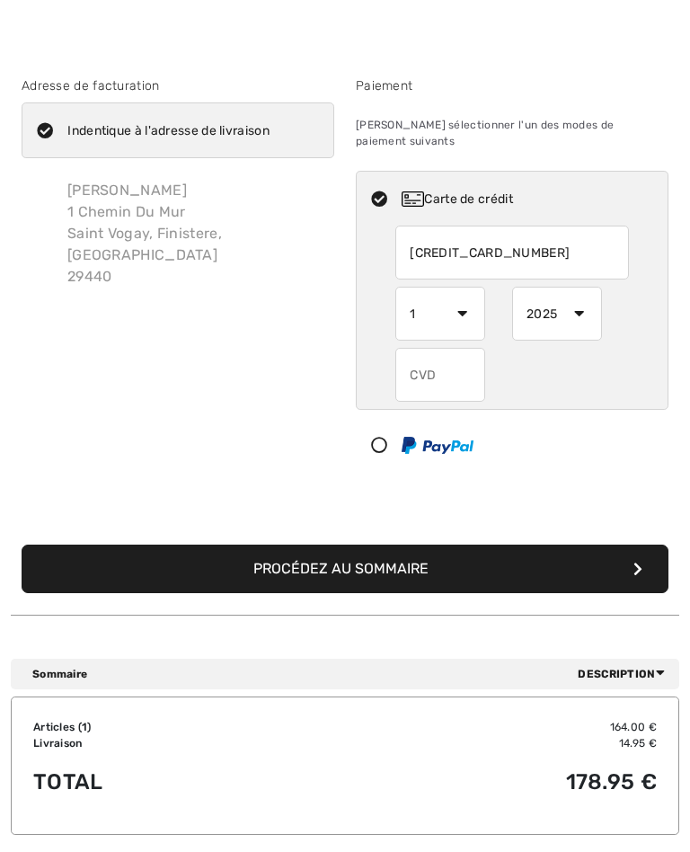
click at [469, 307] on select "1 2 3 4 5 6 7 8 9 10 11 12" at bounding box center [441, 314] width 90 height 54
radio input "true"
select select "4"
click at [583, 310] on select "2025 2026 2027 2028 2029 2030 2031 2032 2033 2034 2035" at bounding box center [557, 314] width 90 height 54
radio input "true"
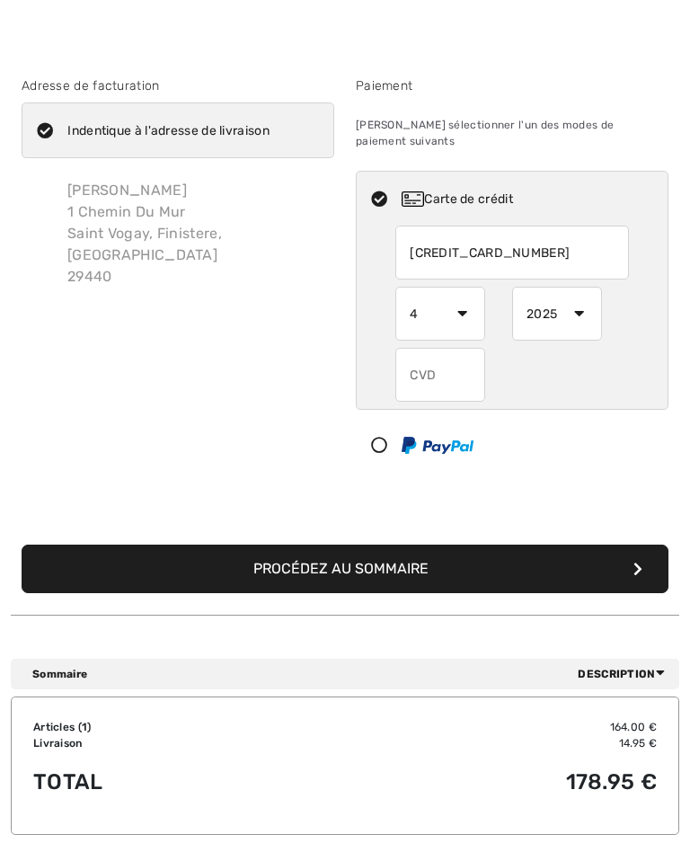
select select "2028"
click at [465, 369] on input "text" at bounding box center [441, 375] width 90 height 54
radio input "true"
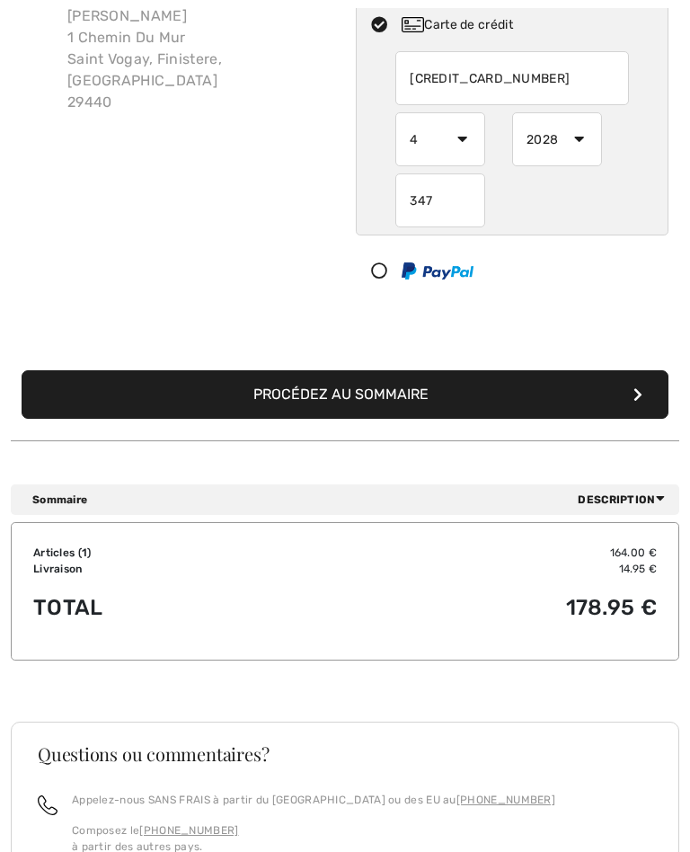
scroll to position [218, 0]
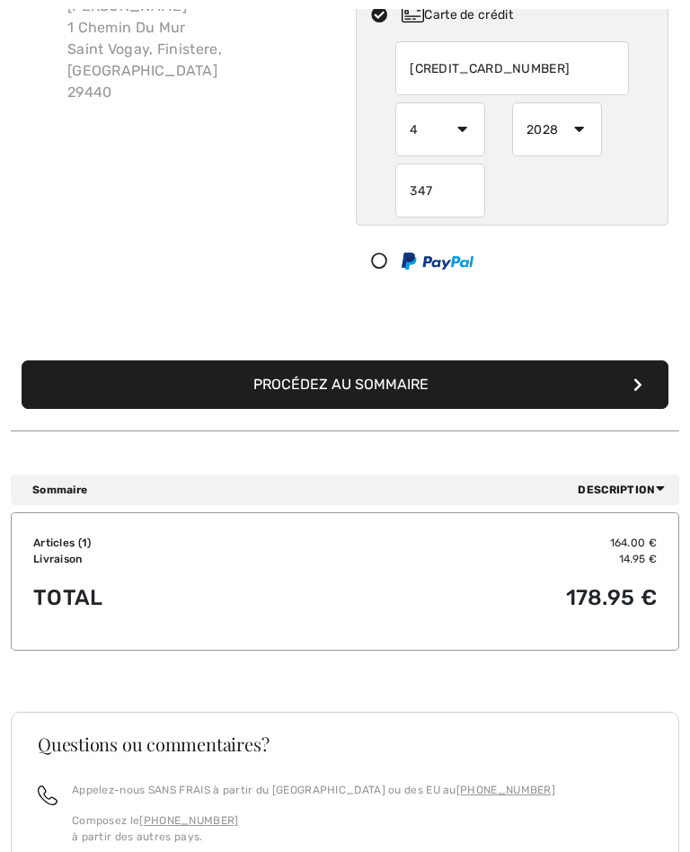
type input "347"
click at [406, 372] on button "Procédez au sommaire" at bounding box center [345, 384] width 647 height 49
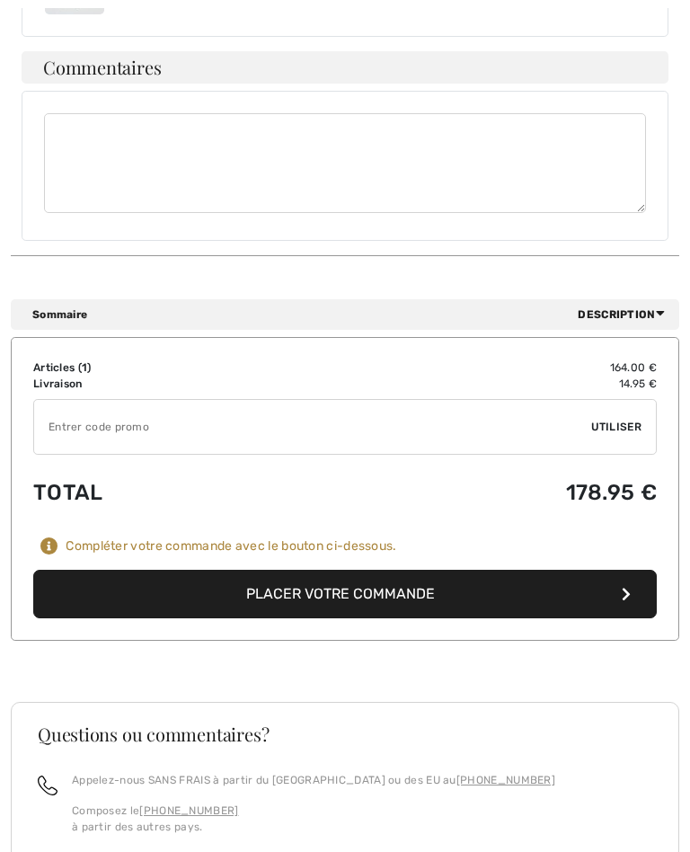
scroll to position [1047, 0]
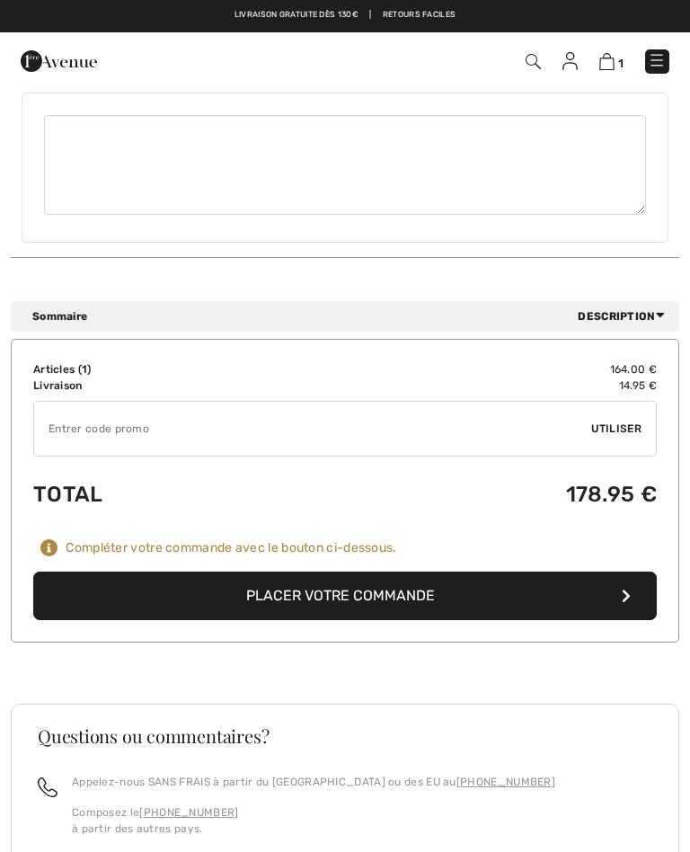
click at [40, 378] on td "Livraison" at bounding box center [168, 386] width 271 height 16
click at [640, 311] on div "Sommaire Description" at bounding box center [345, 316] width 669 height 31
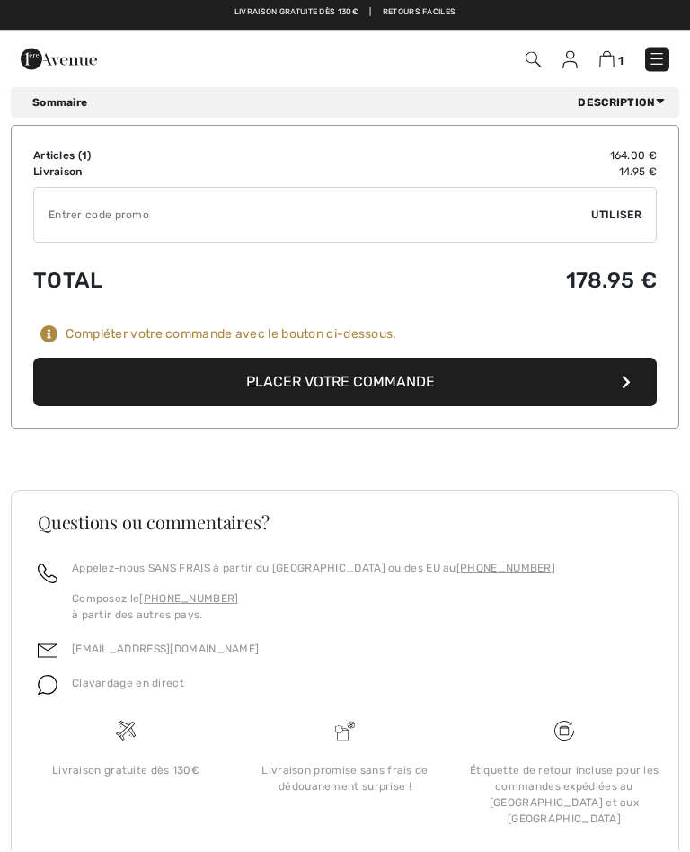
scroll to position [1259, 0]
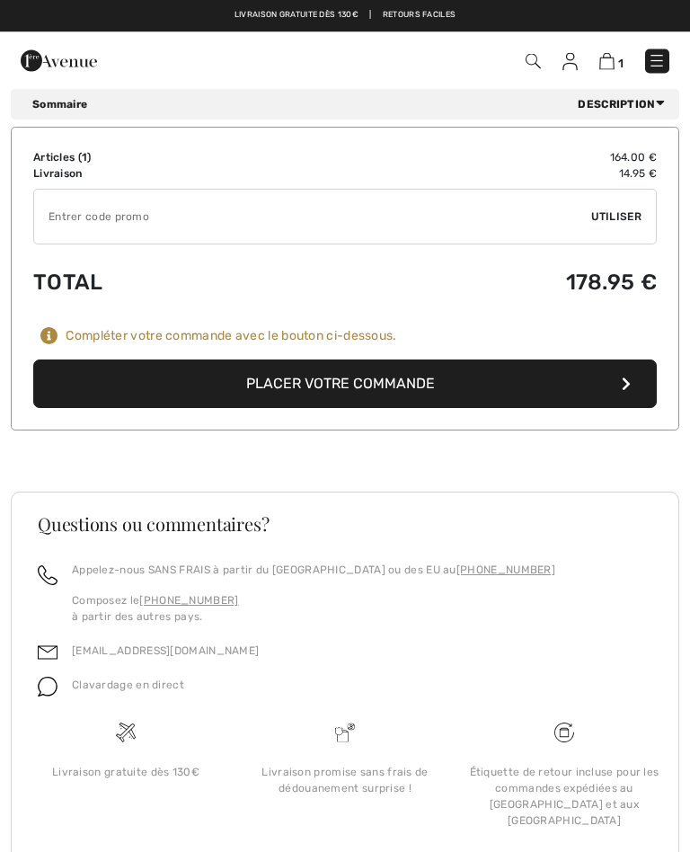
click at [627, 375] on button "Placer votre commande" at bounding box center [345, 384] width 624 height 49
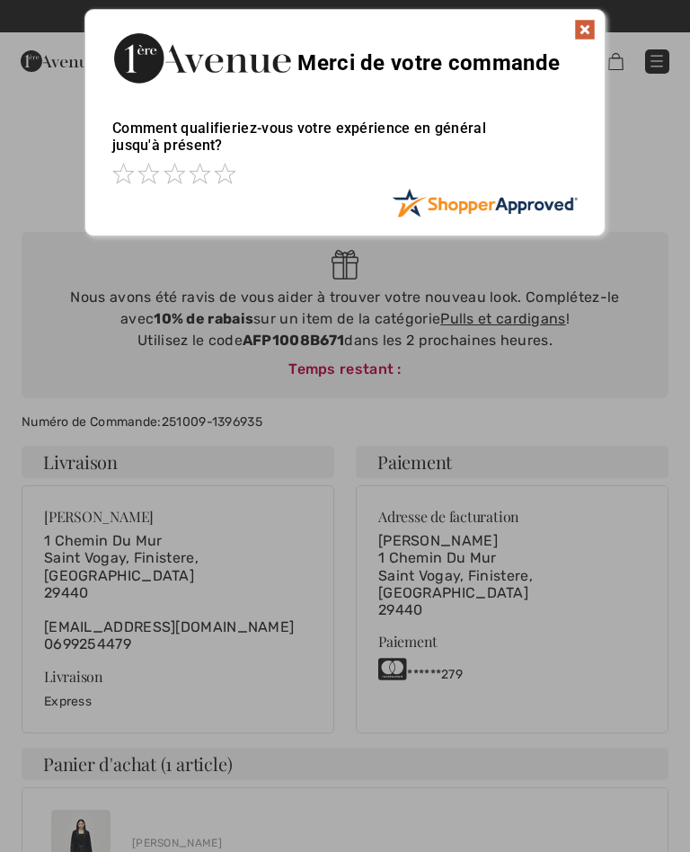
click at [595, 39] on img at bounding box center [585, 30] width 22 height 22
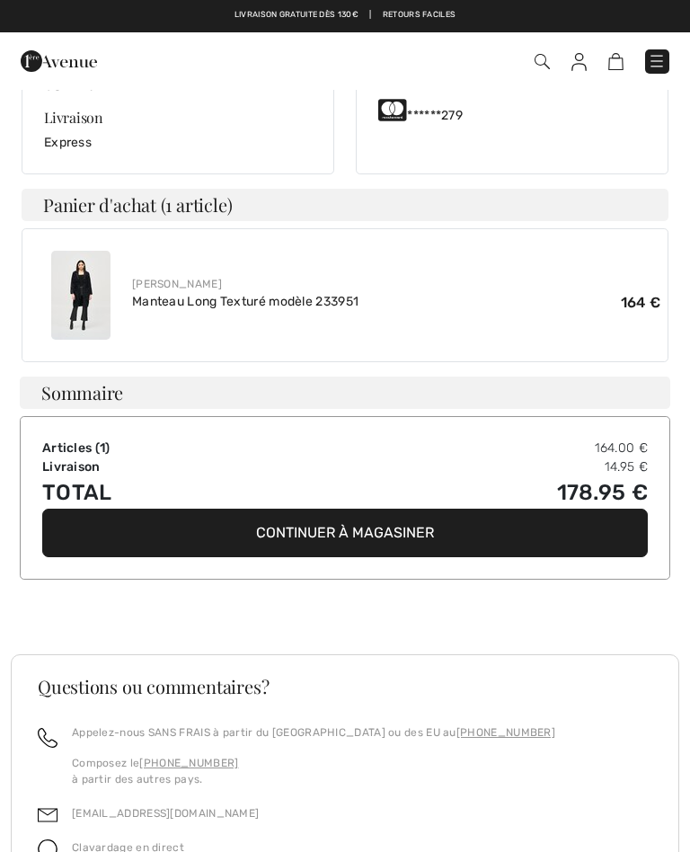
scroll to position [558, 0]
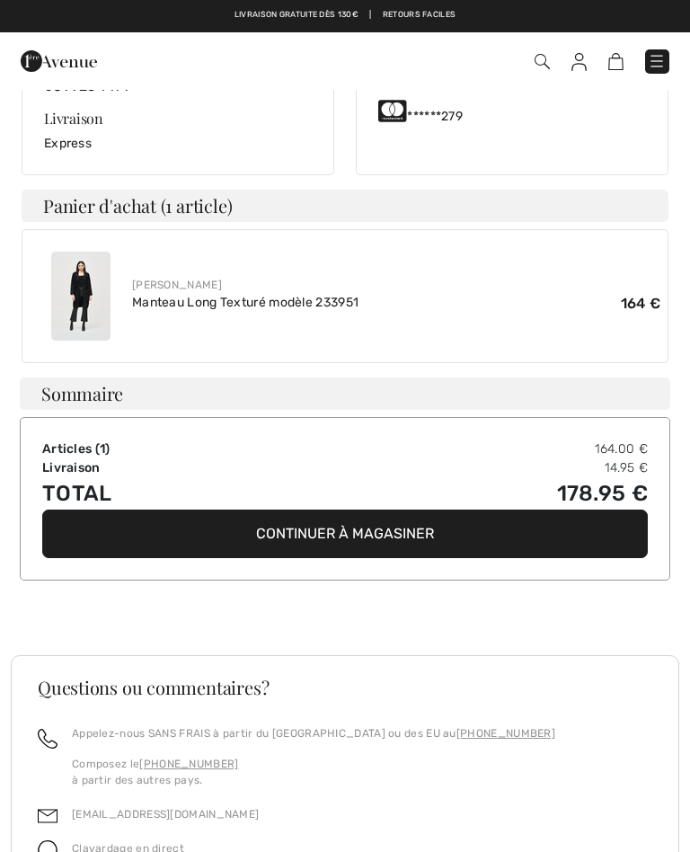
click at [72, 255] on img at bounding box center [80, 296] width 59 height 89
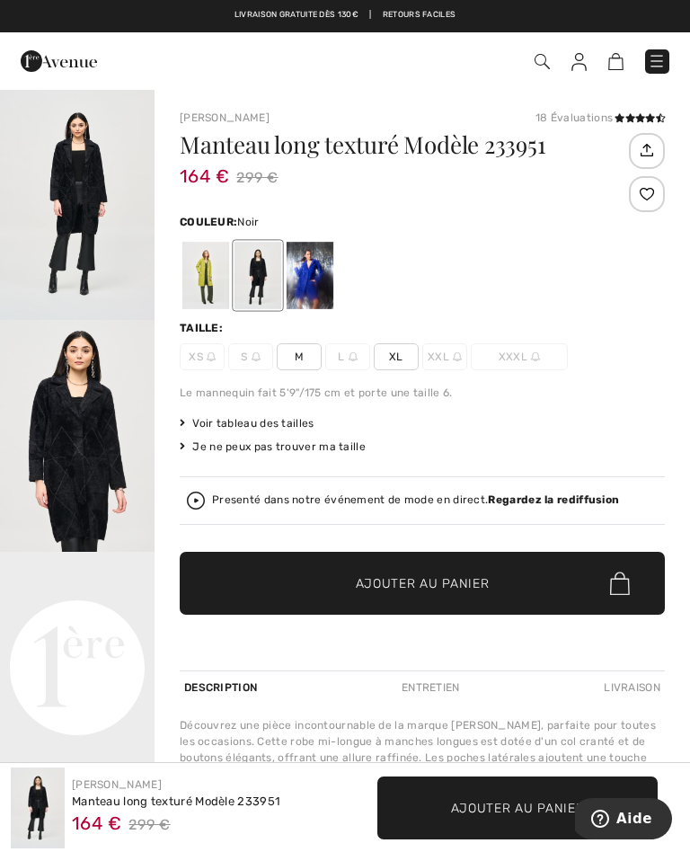
click at [650, 71] on link at bounding box center [657, 61] width 24 height 24
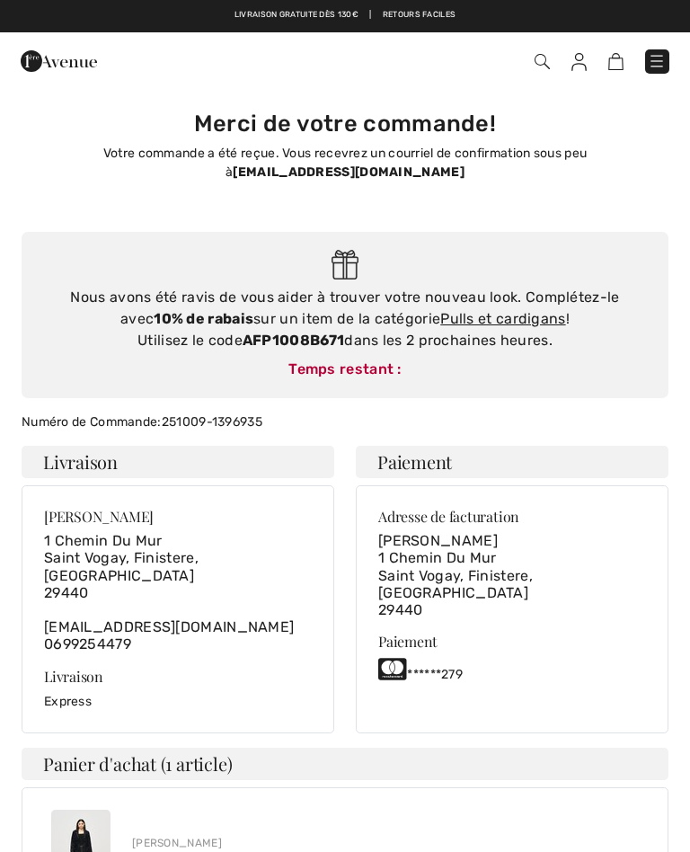
checkbox input "true"
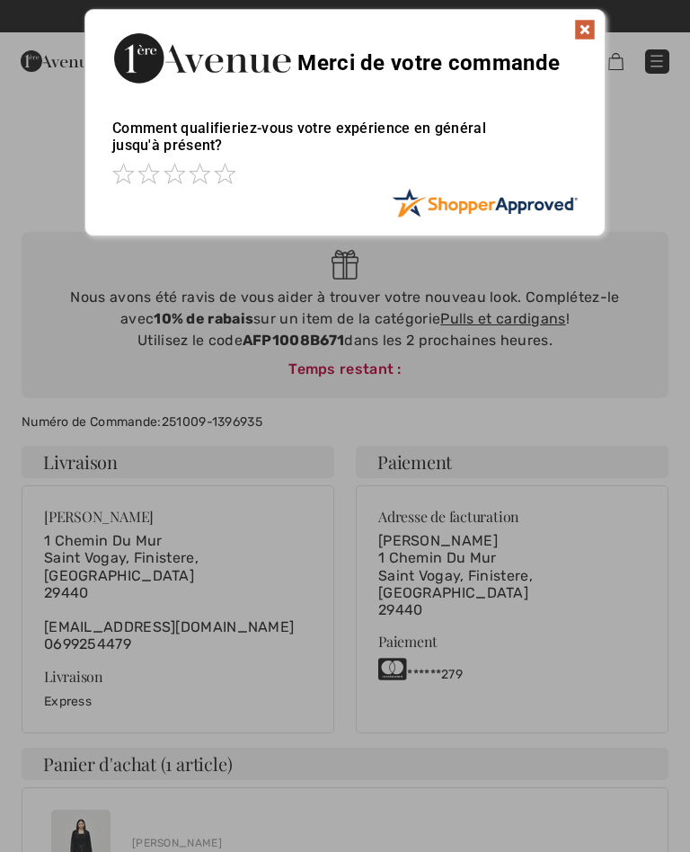
click at [590, 31] on img at bounding box center [585, 30] width 22 height 22
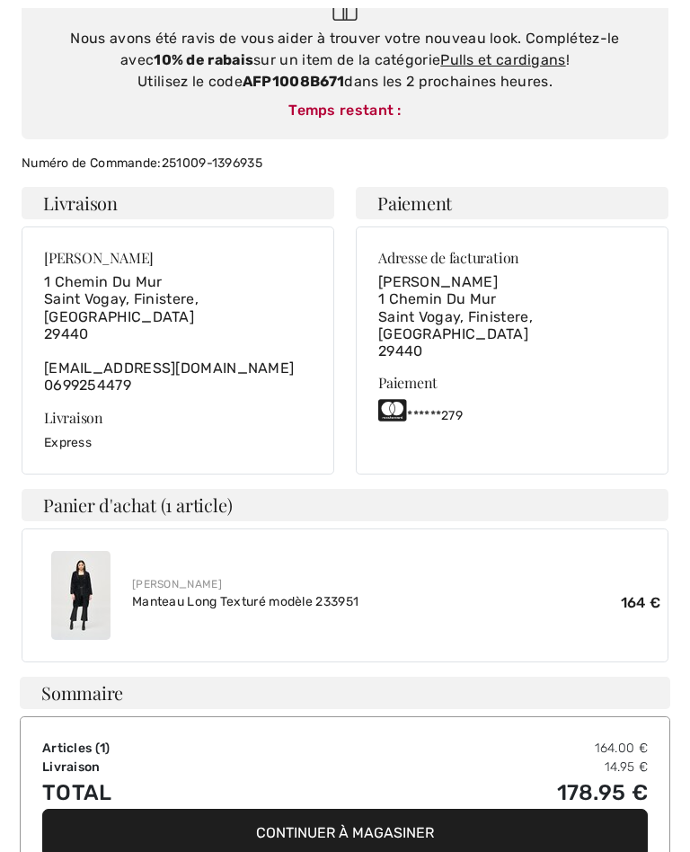
scroll to position [271, 0]
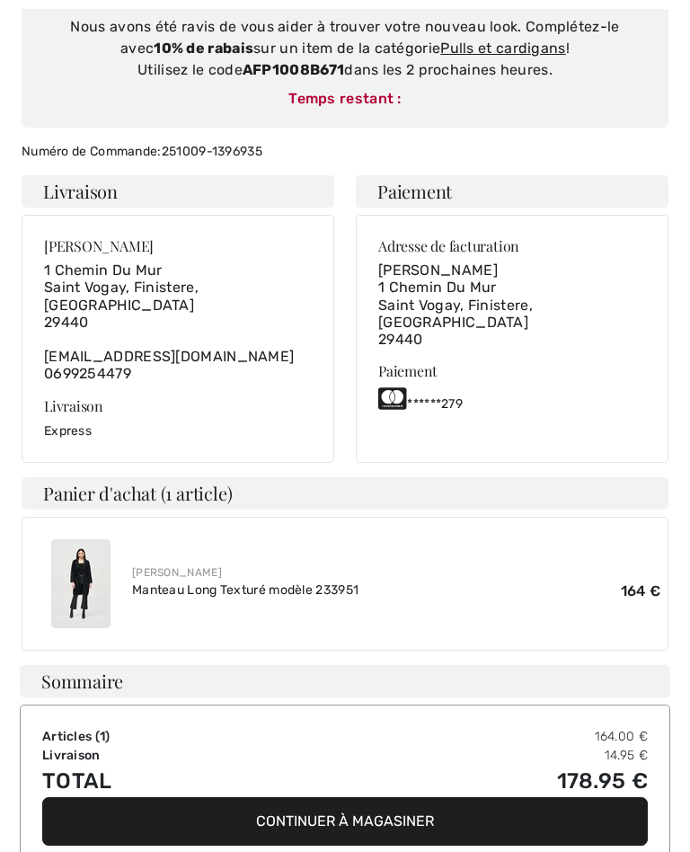
click at [371, 812] on button "Continuer à magasiner" at bounding box center [345, 821] width 606 height 49
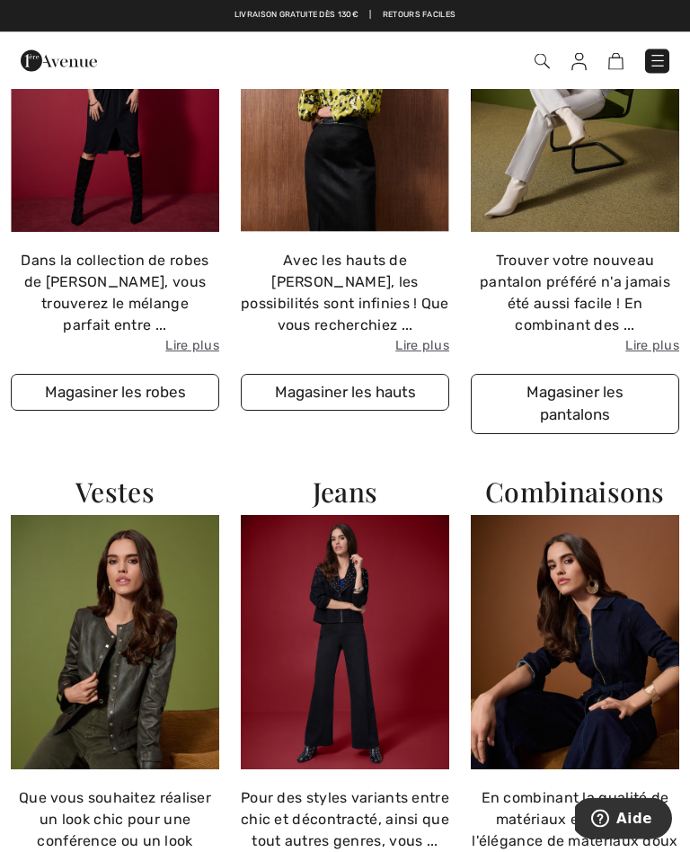
scroll to position [1855, 0]
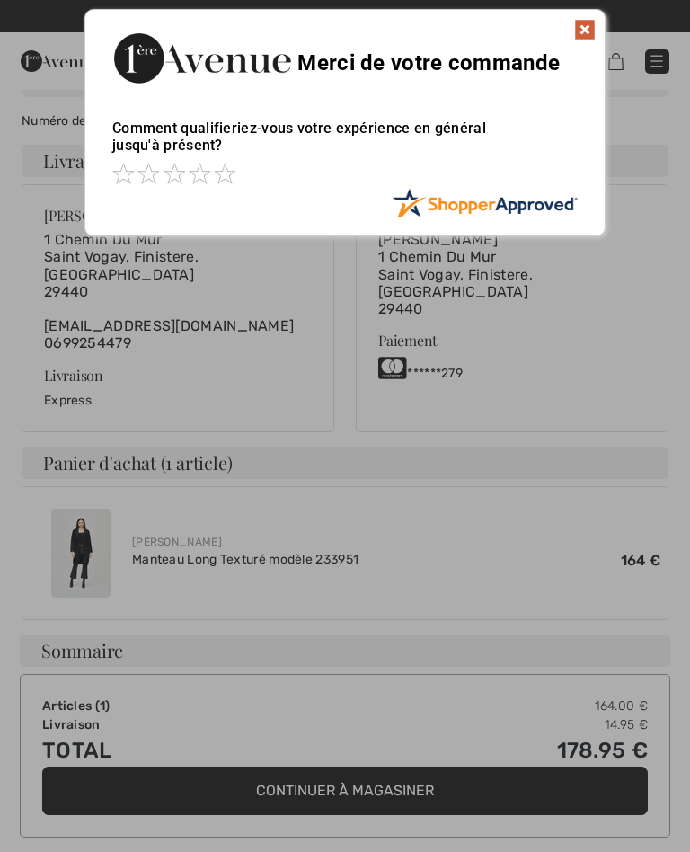
click at [594, 29] on img at bounding box center [585, 30] width 22 height 22
